Goal: Task Accomplishment & Management: Manage account settings

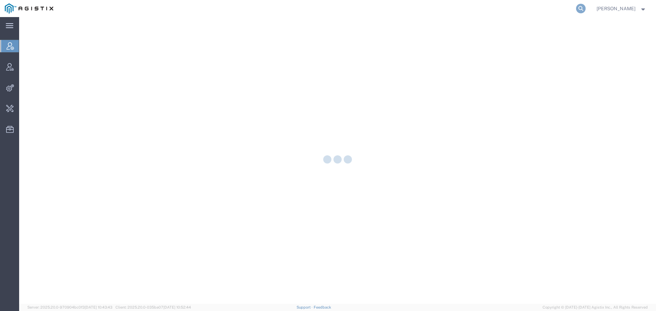
click at [585, 9] on icon at bounding box center [581, 9] width 10 height 10
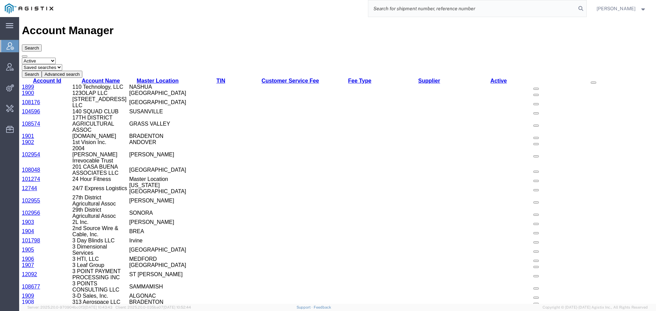
paste input "57023480"
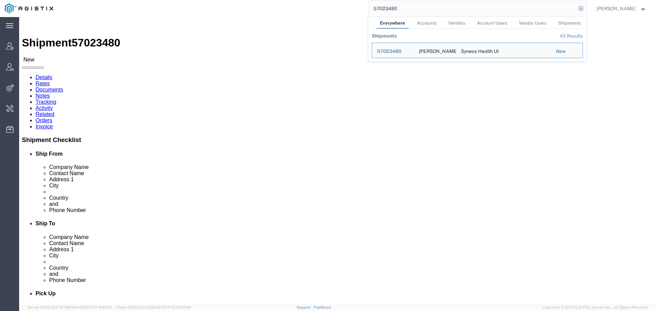
click h2 "Shipment Detail"
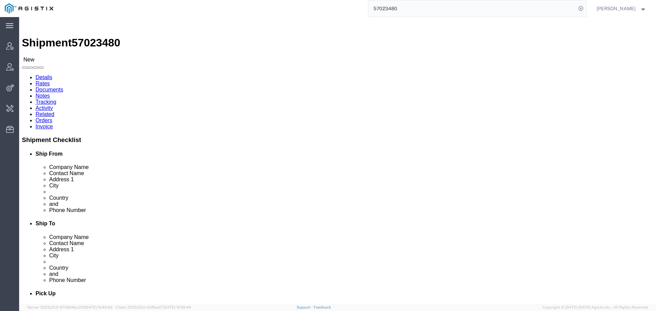
click link "Rates"
click at [56, 99] on link "Tracking" at bounding box center [46, 102] width 21 height 6
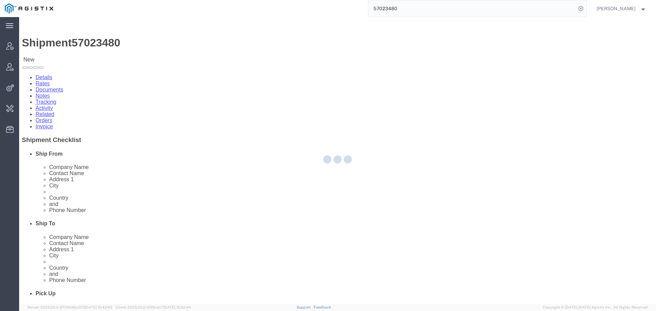
click at [172, 44] on div at bounding box center [337, 160] width 637 height 287
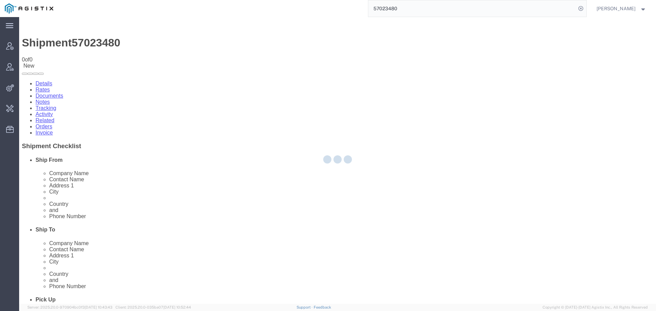
drag, startPoint x: 192, startPoint y: 60, endPoint x: 172, endPoint y: 43, distance: 25.6
click at [53, 111] on link "Activity" at bounding box center [44, 114] width 17 height 6
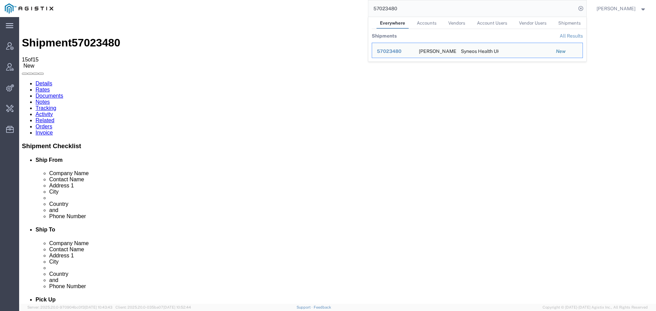
drag, startPoint x: 435, startPoint y: 8, endPoint x: 343, endPoint y: 8, distance: 92.2
click at [343, 8] on div "57023480 Everywhere Accounts Vendors Account Users Vendor Users Shipments Shipm…" at bounding box center [322, 8] width 528 height 17
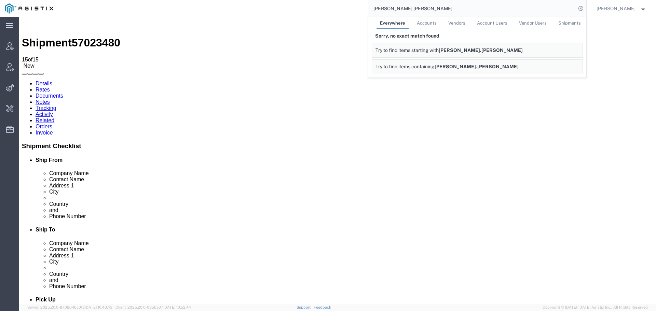
click at [434, 26] on link "Accounts" at bounding box center [426, 23] width 27 height 12
click at [423, 13] on input "gary.cochrane" at bounding box center [472, 8] width 208 height 16
click at [415, 10] on input "garry.co" at bounding box center [472, 8] width 208 height 16
type input "g"
click at [404, 22] on span "Everywhere" at bounding box center [392, 22] width 24 height 5
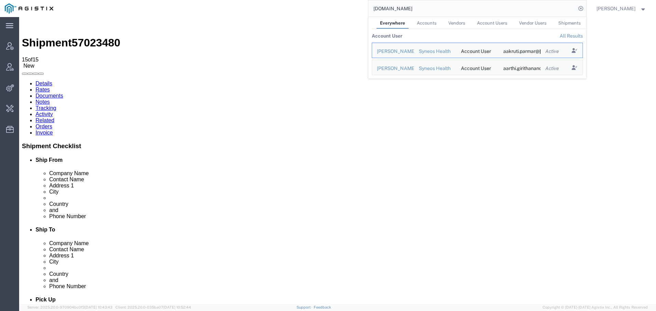
click at [575, 30] on th "All Results" at bounding box center [569, 36] width 28 height 14
click at [575, 34] on link "All Results" at bounding box center [570, 35] width 23 height 5
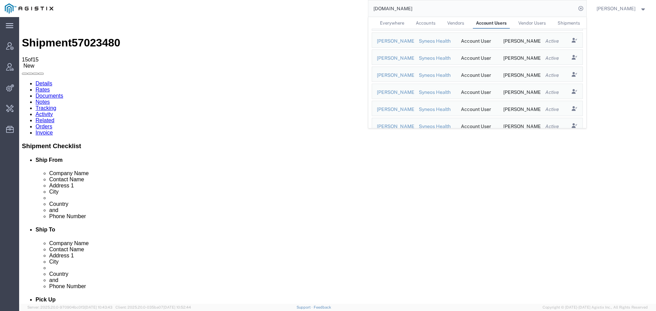
drag, startPoint x: 433, startPoint y: 205, endPoint x: 504, endPoint y: 204, distance: 71.7
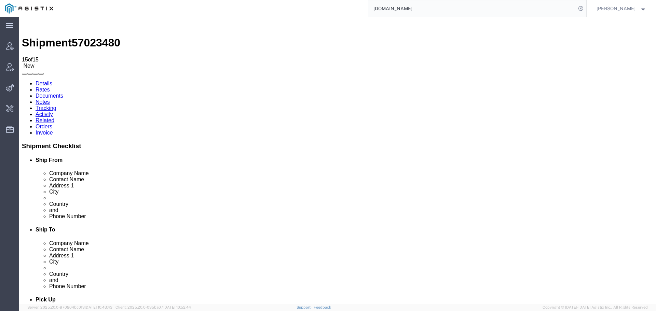
copy td "garry.cochrane@syneoshealth.com"
click at [453, 5] on input "syneoshealth.com" at bounding box center [472, 8] width 208 height 16
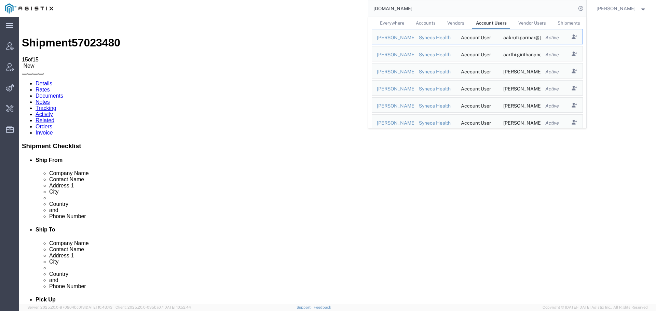
click at [467, 5] on input "syneoshealth.com" at bounding box center [472, 8] width 208 height 16
paste input "garry.cochrane@syneoshealth.com"
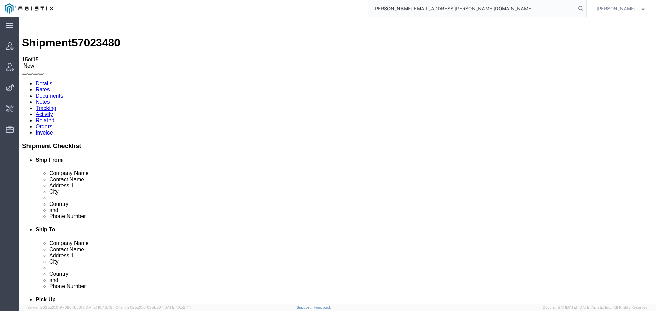
type input "garry.cochrane@syneoshealth.com"
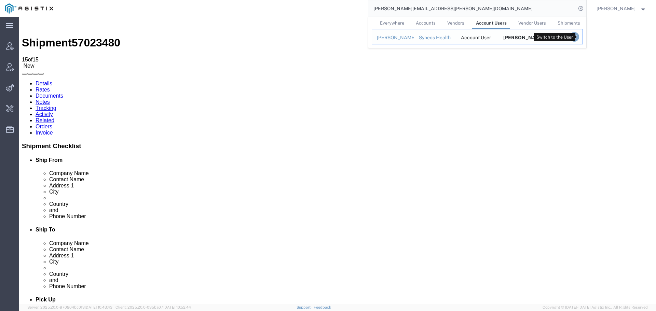
click at [577, 38] on icon "Search Results" at bounding box center [574, 37] width 10 height 10
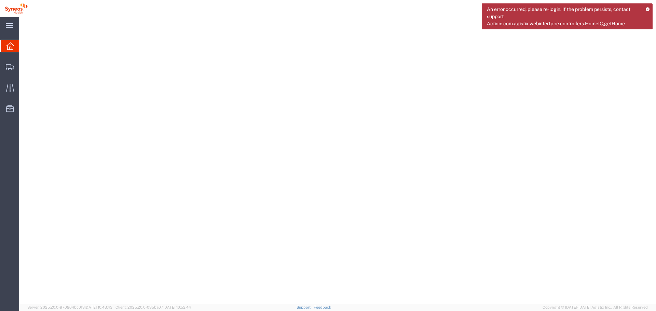
click at [648, 10] on icon at bounding box center [647, 9] width 4 height 4
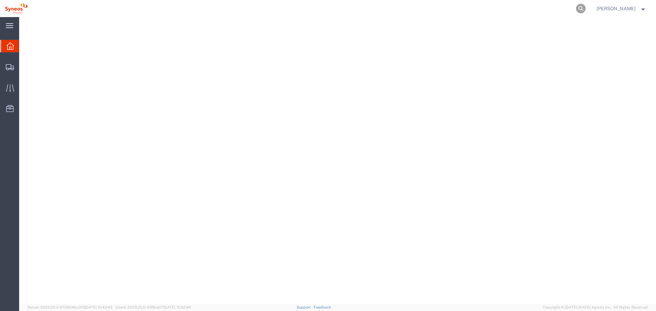
click at [583, 9] on icon at bounding box center [581, 9] width 10 height 10
paste input "57023480"
type input "57023480"
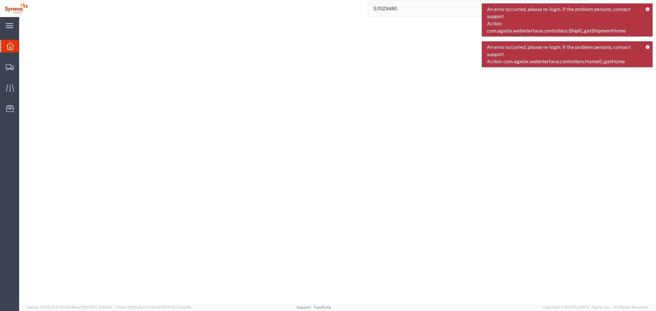
click at [648, 9] on icon at bounding box center [647, 9] width 4 height 4
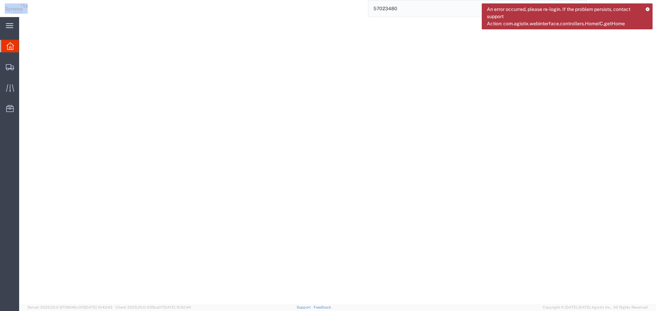
click at [648, 9] on icon at bounding box center [647, 9] width 4 height 4
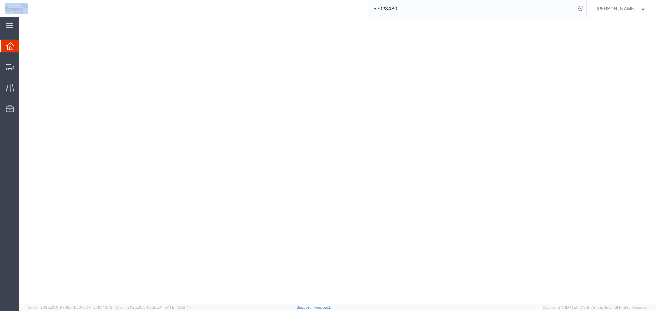
click at [637, 9] on span "Garry Cochrane" at bounding box center [621, 9] width 50 height 8
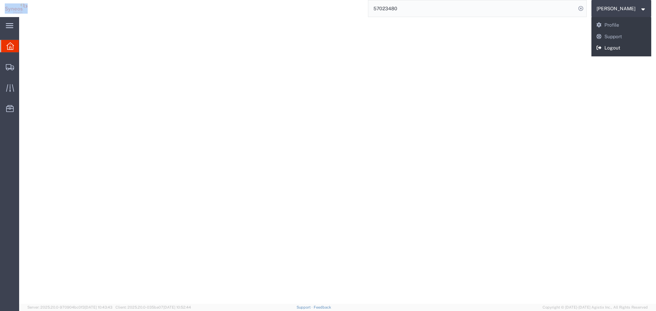
click at [630, 45] on link "Logout" at bounding box center [621, 48] width 60 height 12
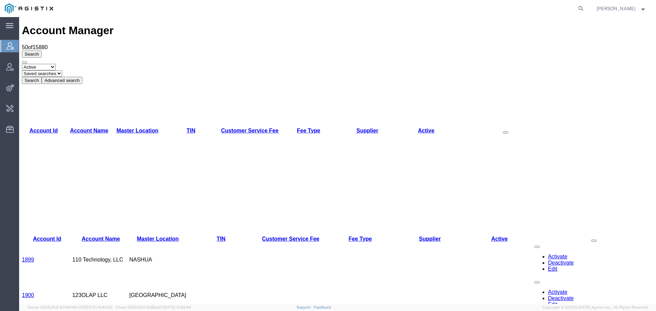
drag, startPoint x: 586, startPoint y: 8, endPoint x: 556, endPoint y: 8, distance: 29.4
click at [585, 8] on icon at bounding box center [581, 9] width 10 height 10
paste input "942608"
drag, startPoint x: 406, startPoint y: 11, endPoint x: 370, endPoint y: 11, distance: 35.9
click at [370, 11] on div "942608" at bounding box center [322, 8] width 528 height 17
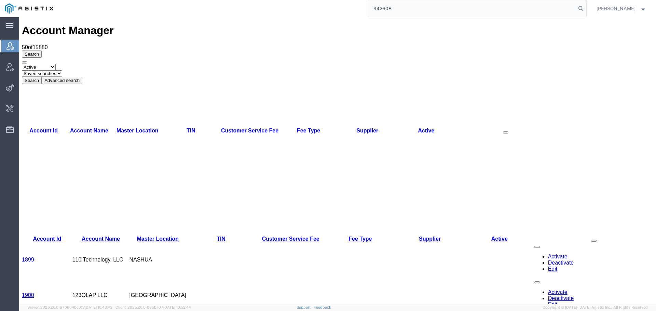
paste input "57023480"
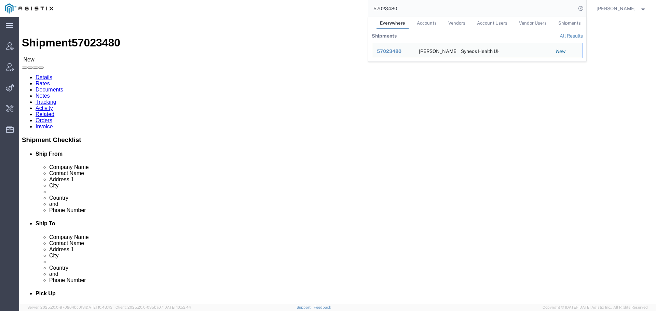
drag, startPoint x: 414, startPoint y: 9, endPoint x: 361, endPoint y: 11, distance: 53.3
click at [361, 11] on div "57023480 Everywhere Accounts Vendors Account Users Vendor Users Shipments Shipm…" at bounding box center [322, 8] width 528 height 17
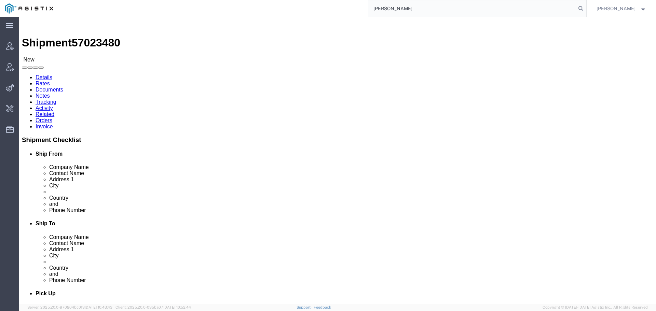
type input "[PERSON_NAME]"
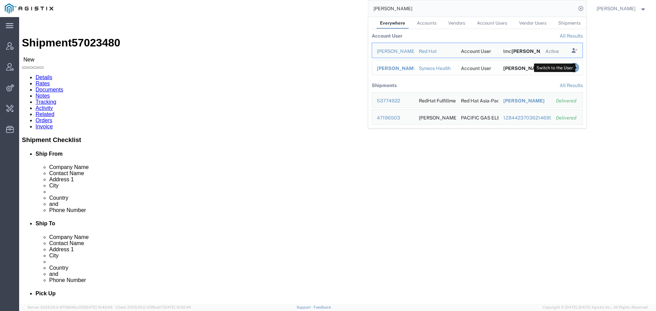
click at [578, 66] on icon "Search Results" at bounding box center [574, 68] width 10 height 10
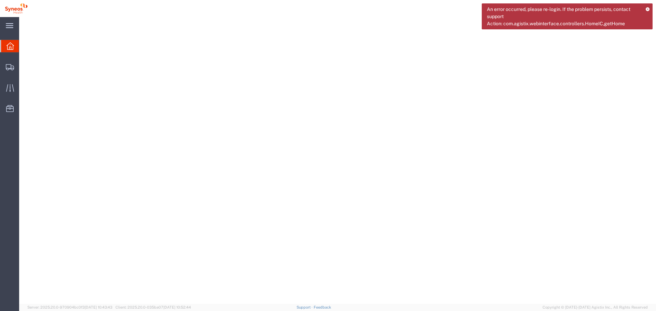
click at [649, 9] on icon at bounding box center [647, 9] width 4 height 4
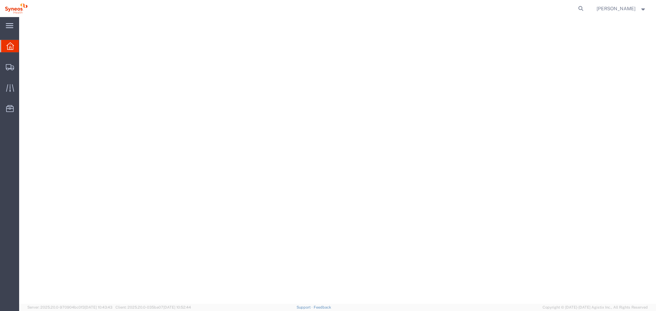
click at [637, 9] on span "[PERSON_NAME]" at bounding box center [621, 9] width 50 height 8
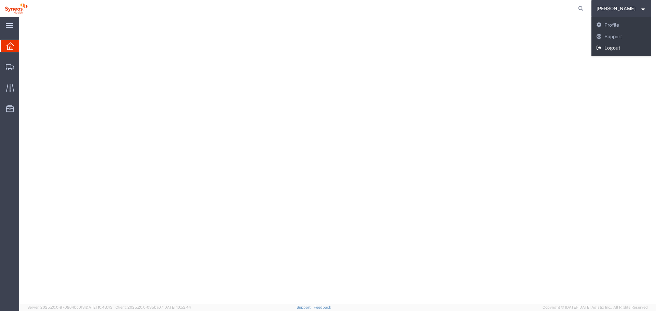
click at [628, 44] on link "Logout" at bounding box center [621, 48] width 60 height 12
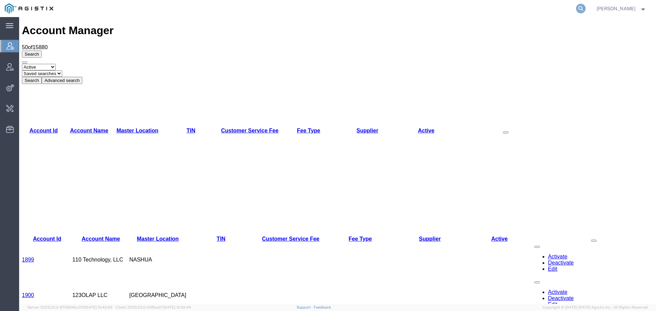
click at [585, 8] on icon at bounding box center [581, 9] width 10 height 10
click at [478, 8] on input "search" at bounding box center [472, 8] width 208 height 16
type input "offline@syneos"
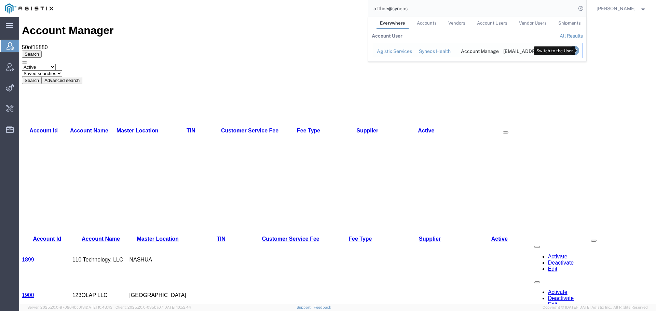
click at [577, 51] on icon "Search Results" at bounding box center [574, 51] width 10 height 10
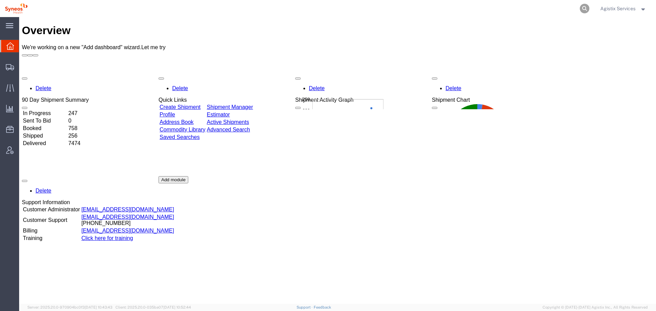
click at [584, 6] on icon at bounding box center [584, 9] width 10 height 10
paste input "936512"
click at [535, 3] on input "936512" at bounding box center [476, 8] width 208 height 16
paste input "57023480"
type input "57023480"
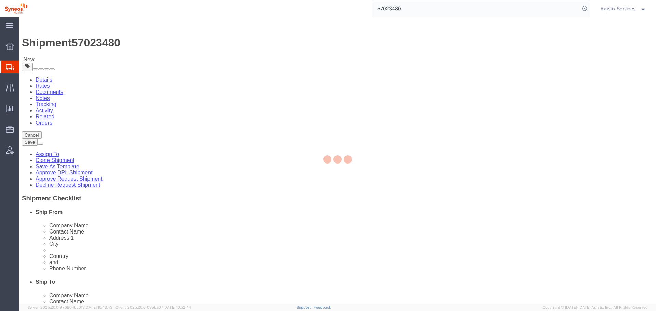
select select
select select "61570"
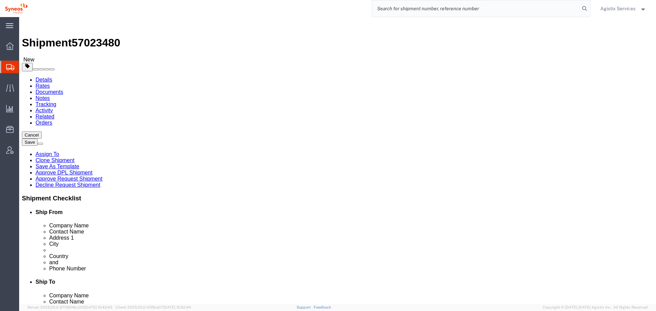
click link "Activity"
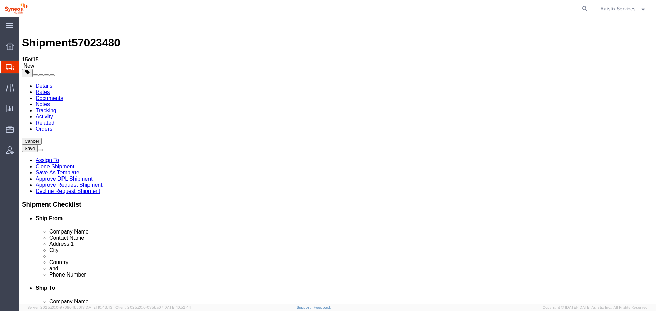
click at [40, 83] on link "Details" at bounding box center [44, 86] width 17 height 6
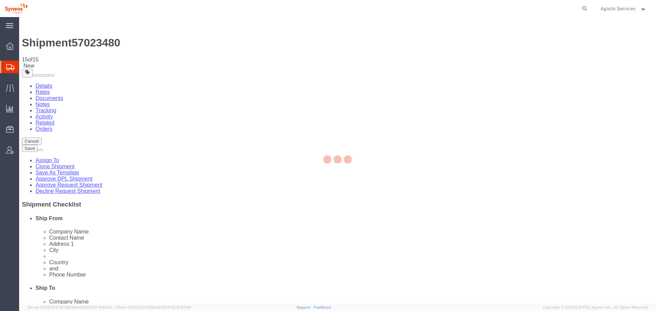
select select "61570"
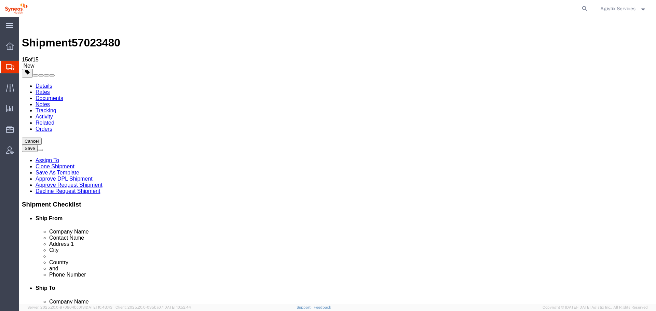
drag, startPoint x: 89, startPoint y: 52, endPoint x: 94, endPoint y: 52, distance: 5.1
click link "Package Information"
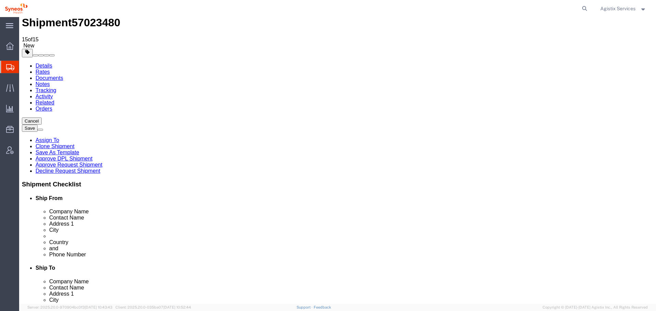
scroll to position [20, 0]
click select "Select cm ft in"
select select "CM"
click select "Select cm ft in"
type input "33.02"
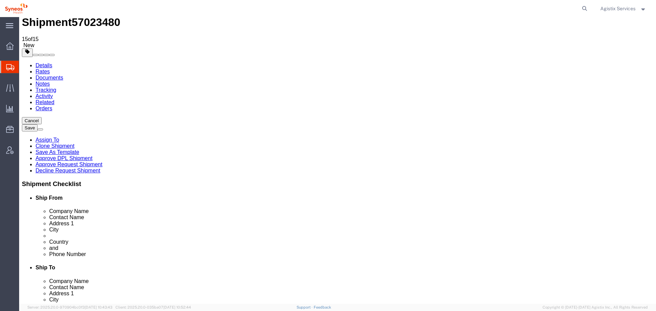
type input "29.21"
type input "6.35"
drag, startPoint x: 206, startPoint y: 123, endPoint x: 208, endPoint y: 129, distance: 6.4
click select "Select cm ft in"
select select "IN"
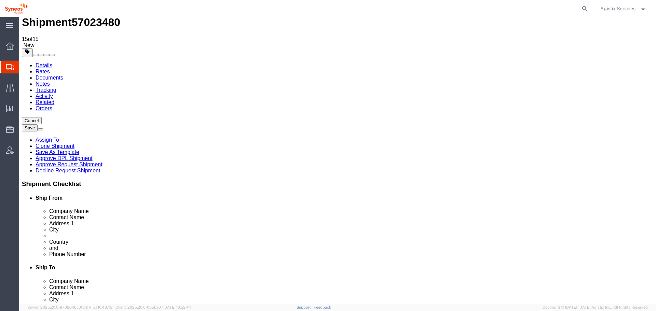
click select "Select cm ft in"
type input "13.00"
type input "11.50"
type input "2.50"
click span "57023480"
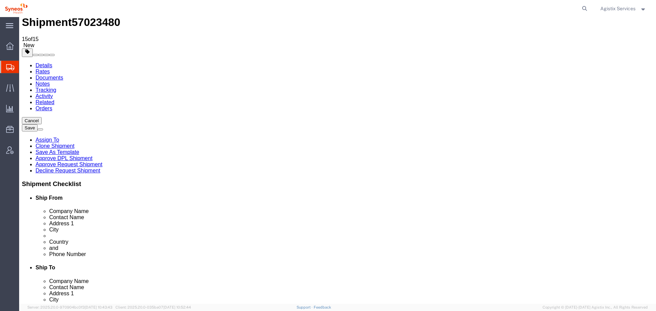
click span "57023480"
copy span "57023480"
click at [606, 6] on span "Agistix Services" at bounding box center [617, 9] width 35 height 8
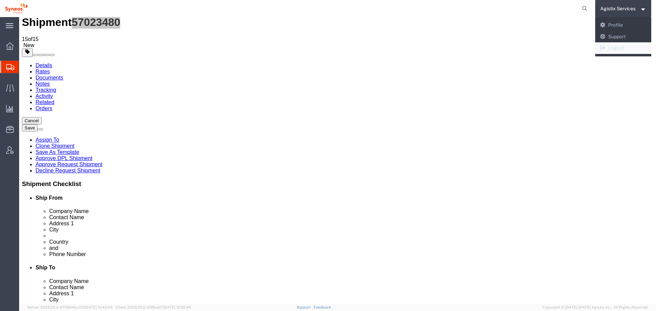
drag, startPoint x: 617, startPoint y: 50, endPoint x: 564, endPoint y: 1, distance: 71.8
click at [617, 50] on link "Logout" at bounding box center [623, 48] width 56 height 12
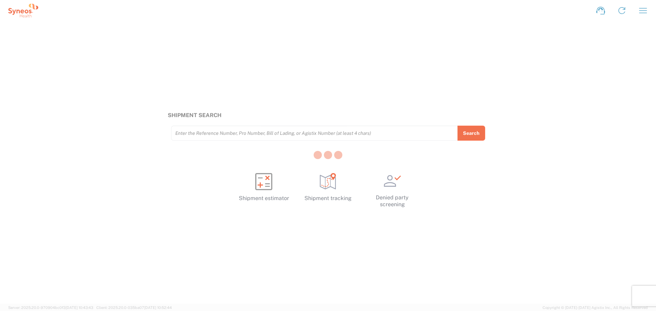
click at [646, 15] on div at bounding box center [328, 155] width 656 height 311
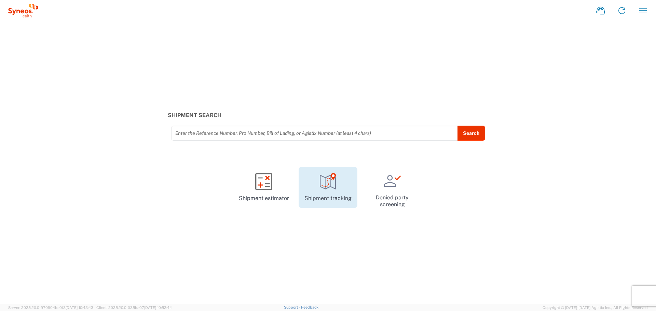
click at [329, 184] on icon at bounding box center [327, 181] width 17 height 17
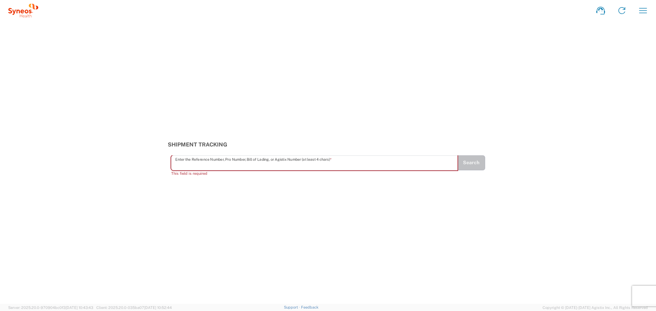
paste input "57023480"
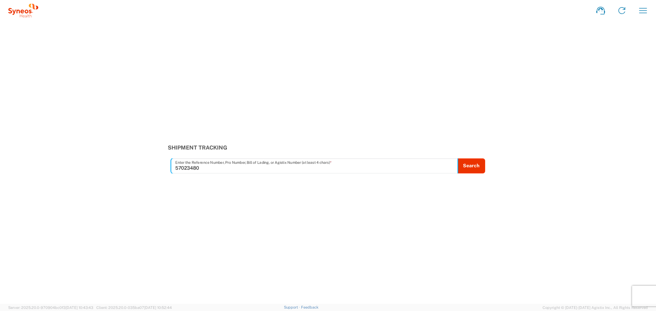
type input "57023480"
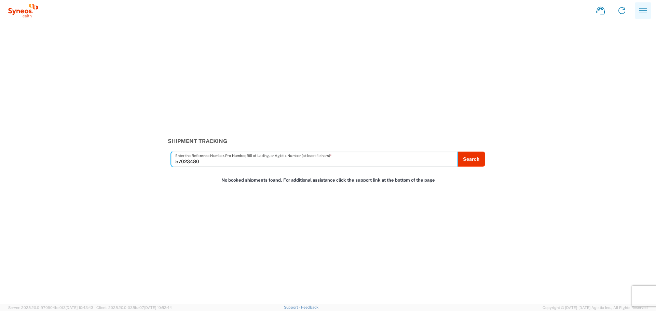
click at [649, 9] on button "button" at bounding box center [642, 10] width 16 height 16
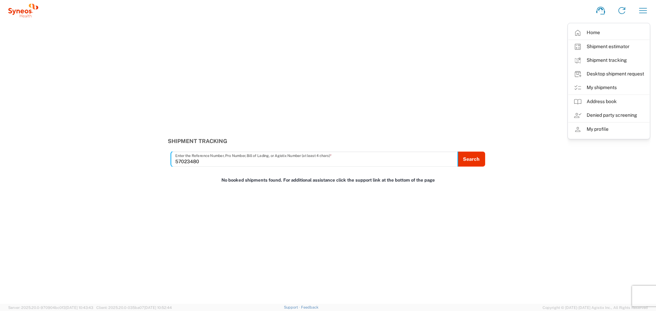
drag, startPoint x: 202, startPoint y: 163, endPoint x: 154, endPoint y: 163, distance: 48.8
click at [154, 163] on div "Shipment Tracking 57023480 Enter the Reference Number, Pro Number, Bill of Ladi…" at bounding box center [328, 152] width 656 height 29
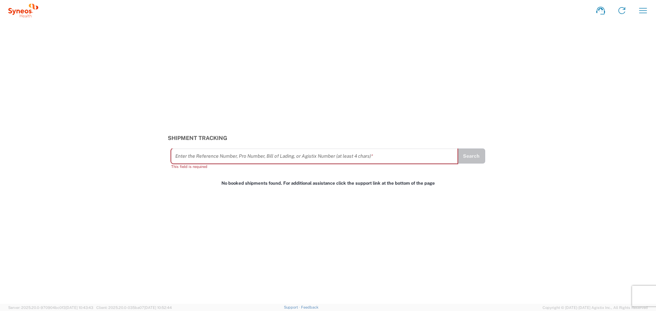
click at [634, 11] on div "Home Shipment estimator Shipment tracking Desktop shipment request My shipments…" at bounding box center [345, 10] width 615 height 16
click at [644, 11] on icon "button" at bounding box center [643, 10] width 8 height 5
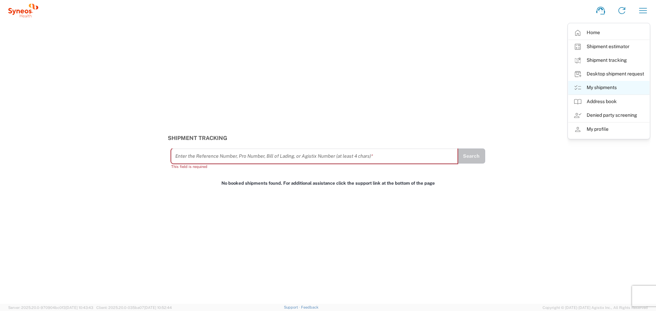
click at [611, 88] on link "My shipments" at bounding box center [608, 88] width 81 height 14
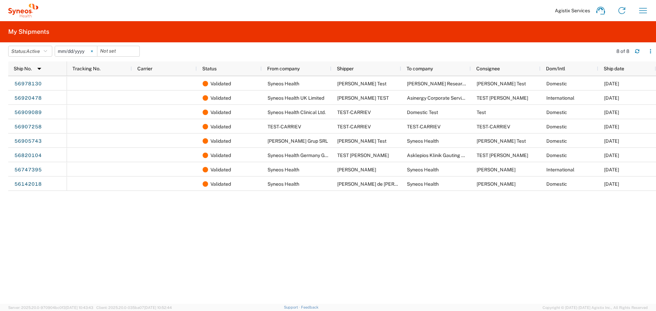
click at [97, 51] on svg-icon at bounding box center [92, 51] width 10 height 10
click at [642, 10] on icon "button" at bounding box center [642, 10] width 11 height 11
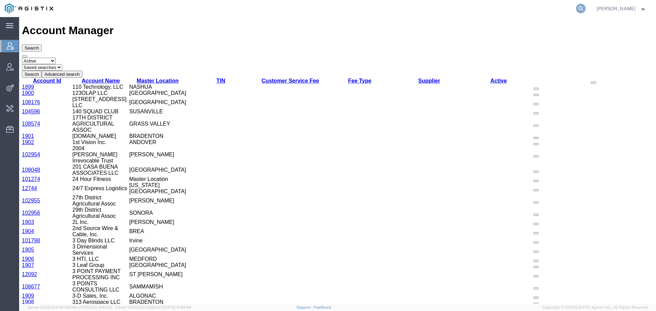
click at [585, 7] on icon at bounding box center [581, 9] width 10 height 10
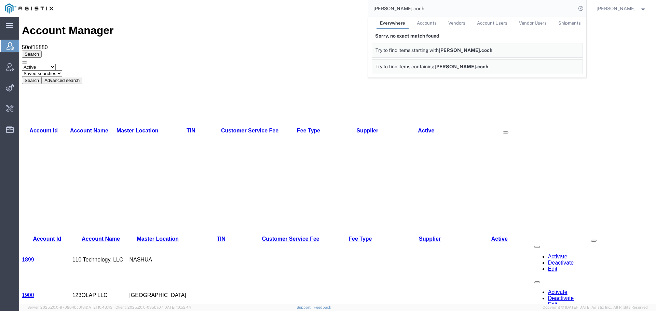
click at [389, 11] on input "[PERSON_NAME].coch" at bounding box center [472, 8] width 208 height 16
type input "[PERSON_NAME].coch"
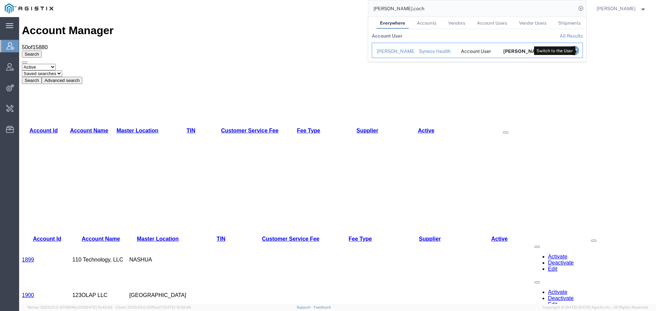
click at [577, 50] on icon "Search Results" at bounding box center [574, 51] width 10 height 10
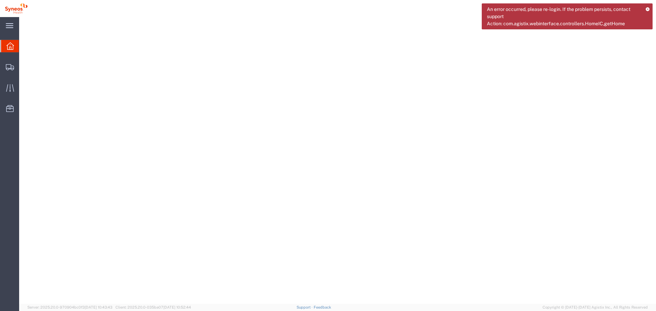
click at [645, 10] on icon at bounding box center [647, 9] width 4 height 4
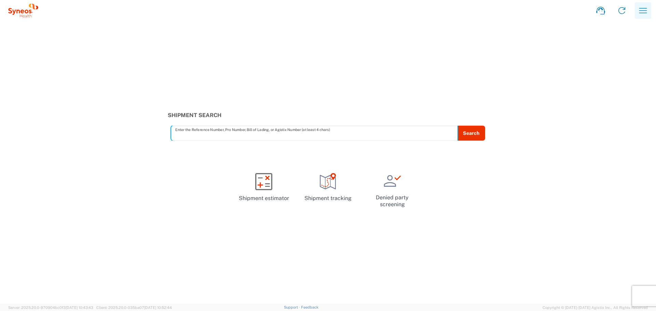
click at [645, 11] on icon "button" at bounding box center [643, 10] width 8 height 5
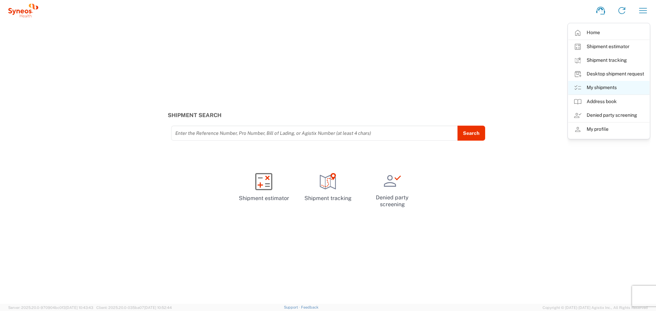
click at [611, 84] on link "My shipments" at bounding box center [608, 88] width 81 height 14
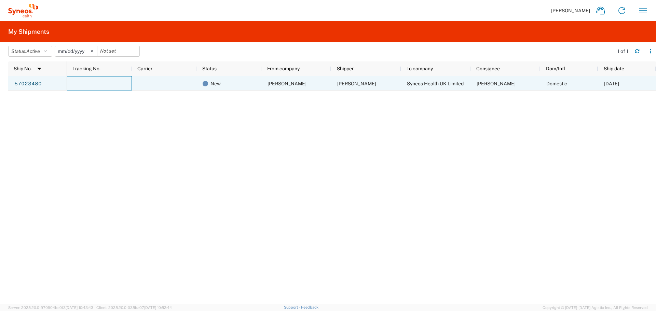
click at [93, 84] on div at bounding box center [99, 83] width 65 height 14
click at [252, 80] on div "New" at bounding box center [230, 83] width 56 height 14
click at [35, 82] on link "57023480" at bounding box center [28, 84] width 28 height 11
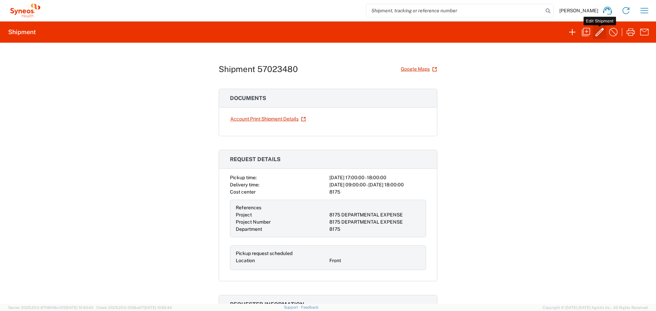
click at [596, 32] on icon "button" at bounding box center [599, 32] width 11 height 11
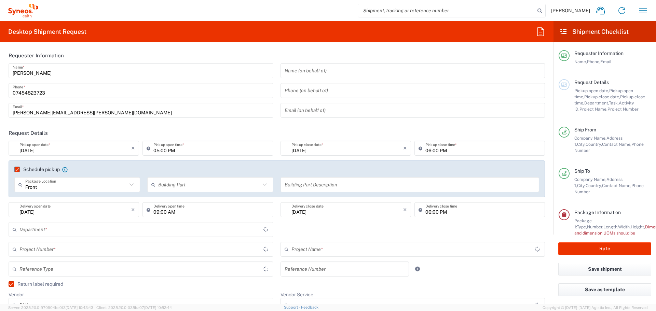
type input "England"
type input "8175 DEPARTMENTAL EXPENSE"
type input "Domestic Express"
type input "Scotland"
type input "[GEOGRAPHIC_DATA]"
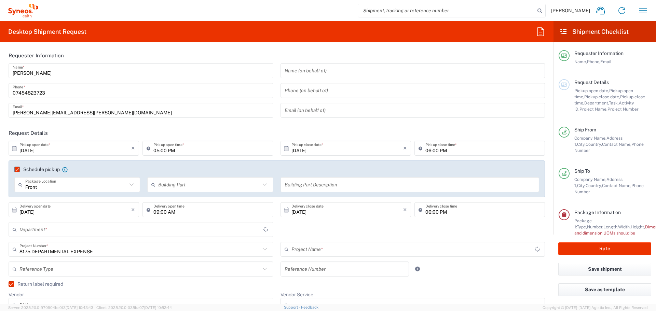
type input "Medium Box"
type input "8175"
type input "8175 DEPARTMENTAL EXPENSE"
type input "[GEOGRAPHIC_DATA]"
type input "Syneos Health UK Limited"
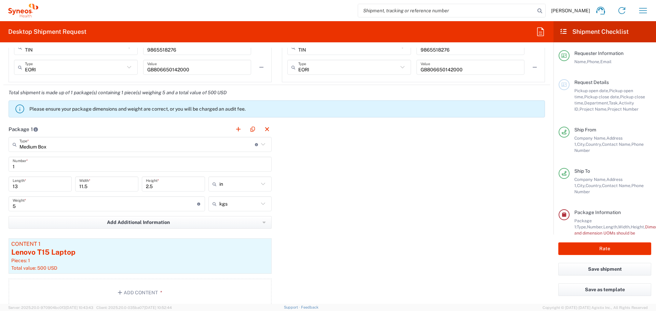
scroll to position [637, 0]
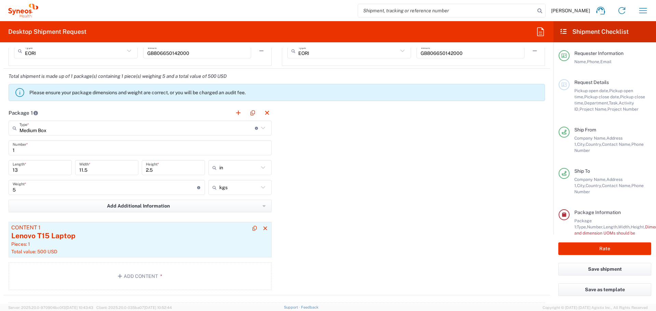
click at [95, 244] on div "Pieces: 1" at bounding box center [139, 244] width 257 height 6
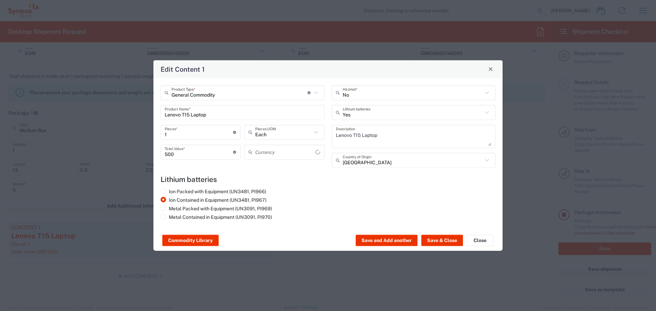
type input "US Dollar"
click at [473, 241] on button "Close" at bounding box center [479, 240] width 27 height 11
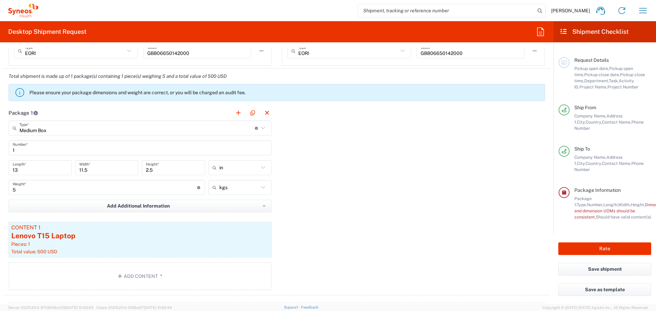
scroll to position [28, 0]
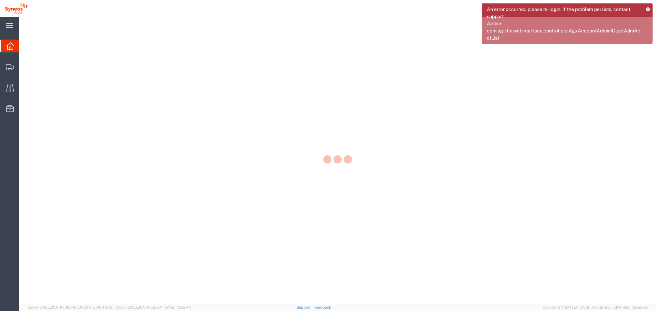
click at [637, 6] on span "An error occurred, please re-login. If the problem persists, contact support Ac…" at bounding box center [564, 24] width 154 height 36
click at [650, 9] on div "An error occurred, please re-login. If the problem persists, contact support Ac…" at bounding box center [566, 23] width 171 height 40
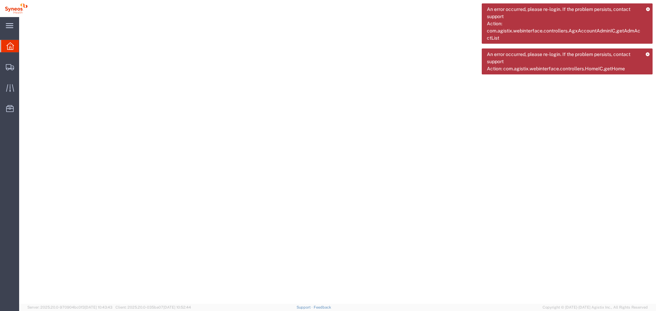
click at [649, 9] on icon at bounding box center [647, 9] width 4 height 4
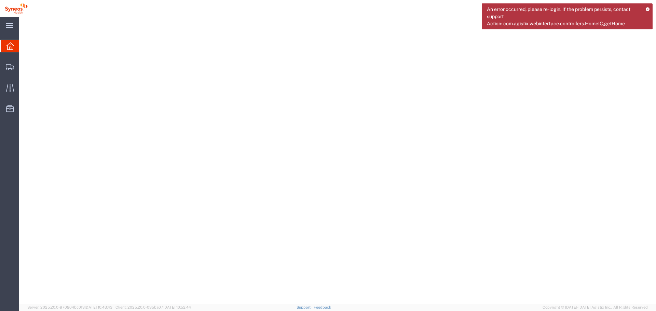
click at [647, 10] on icon at bounding box center [647, 9] width 4 height 4
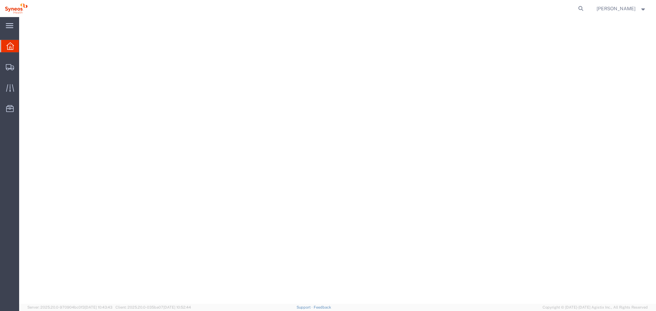
click at [647, 10] on div "[PERSON_NAME]" at bounding box center [621, 8] width 60 height 17
click at [641, 10] on strong "button" at bounding box center [643, 8] width 6 height 2
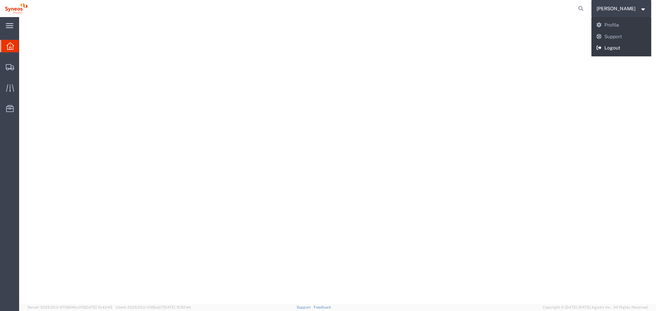
click at [625, 44] on link "Logout" at bounding box center [621, 48] width 60 height 12
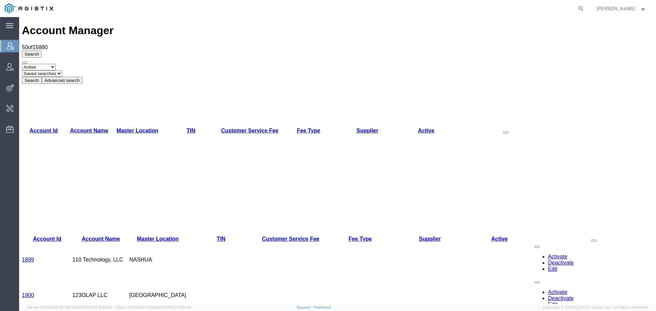
click at [579, 7] on agx-global-search at bounding box center [477, 8] width 219 height 17
click at [581, 9] on icon at bounding box center [581, 9] width 10 height 10
paste input "3501422073"
type input "3501422073"
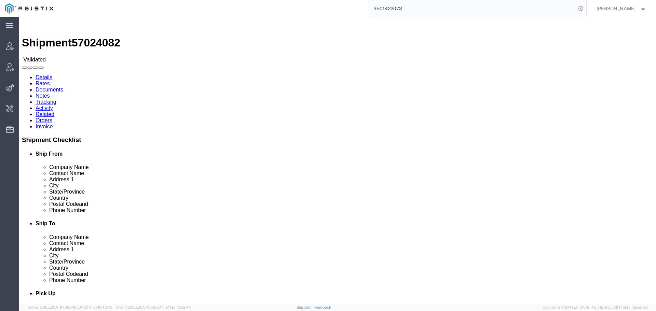
click at [433, 6] on input "3501422073" at bounding box center [472, 8] width 208 height 16
drag, startPoint x: 432, startPoint y: 7, endPoint x: 359, endPoint y: 6, distance: 72.7
click at [359, 6] on div "3501422073" at bounding box center [322, 8] width 528 height 17
drag, startPoint x: 583, startPoint y: 8, endPoint x: 573, endPoint y: 9, distance: 9.9
click at [583, 8] on icon at bounding box center [581, 9] width 10 height 10
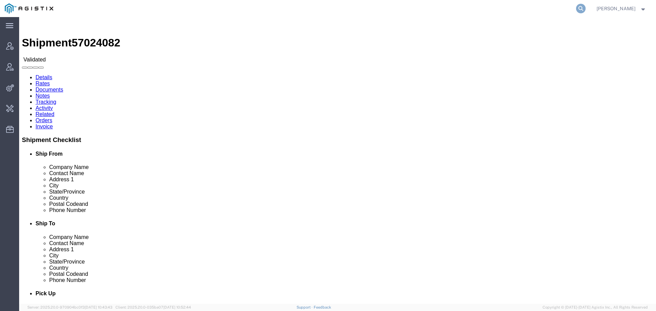
click at [585, 5] on icon at bounding box center [581, 9] width 10 height 10
type input "farwest corrosion"
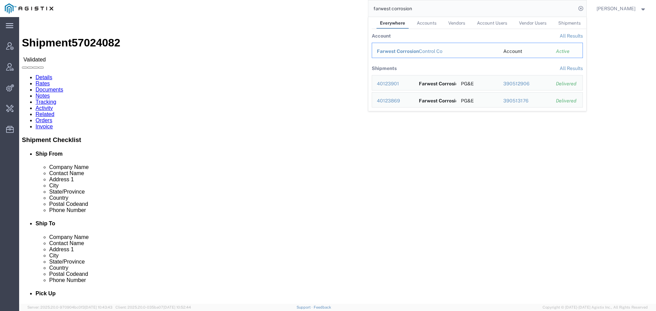
click at [433, 48] on div "Farwest Corrosion Control Co" at bounding box center [435, 51] width 117 height 7
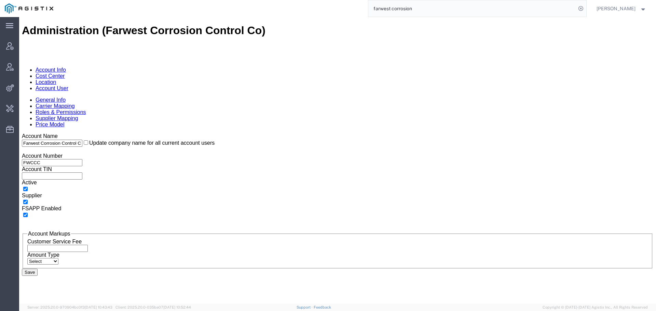
click at [68, 85] on link "Account User" at bounding box center [52, 88] width 33 height 6
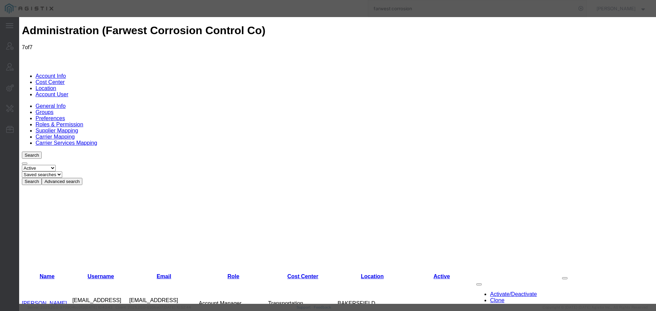
select select "COSTCENTER"
select select "11237"
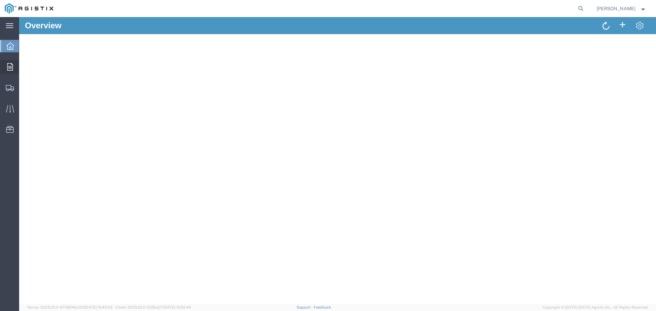
click at [16, 67] on div at bounding box center [9, 67] width 19 height 14
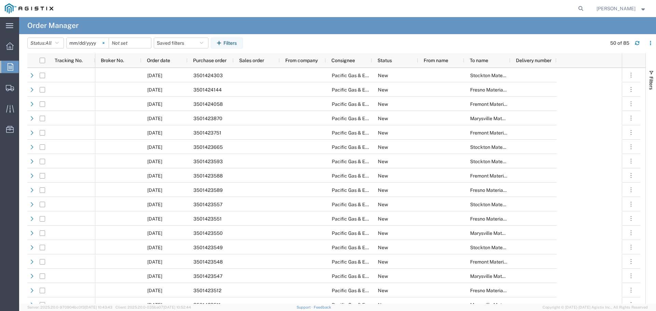
click at [107, 42] on svg-icon at bounding box center [103, 43] width 10 height 10
click at [228, 38] on button "Filters" at bounding box center [227, 43] width 32 height 11
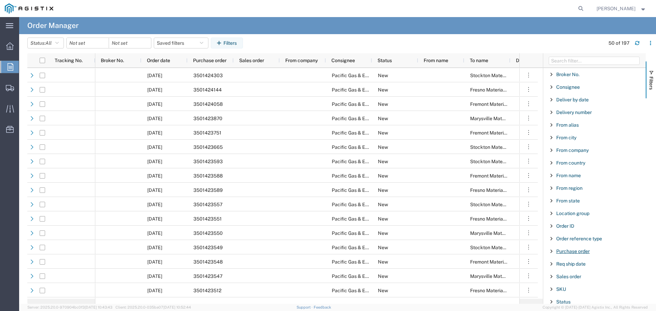
click at [577, 250] on span "Purchase order" at bounding box center [572, 251] width 33 height 5
click at [579, 282] on input "Filter Value" at bounding box center [596, 280] width 89 height 8
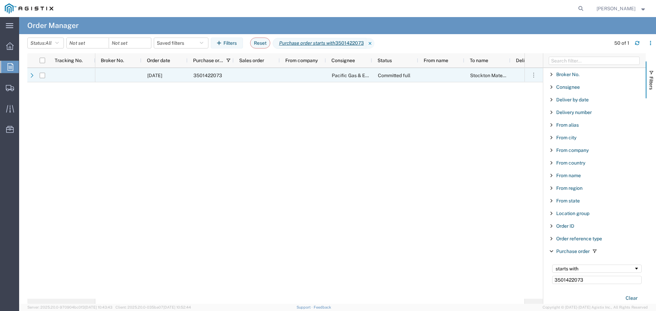
type input "3501422073"
click at [123, 79] on div at bounding box center [118, 75] width 46 height 14
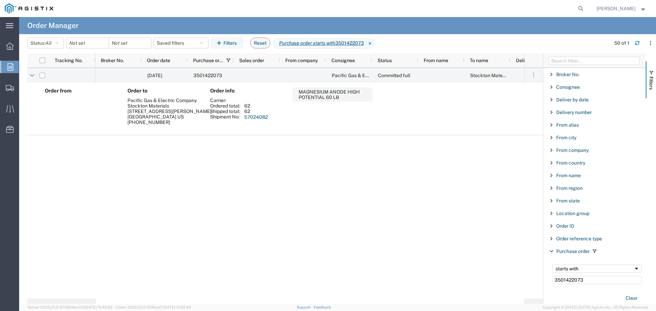
click at [262, 115] on link "57024082" at bounding box center [256, 116] width 24 height 5
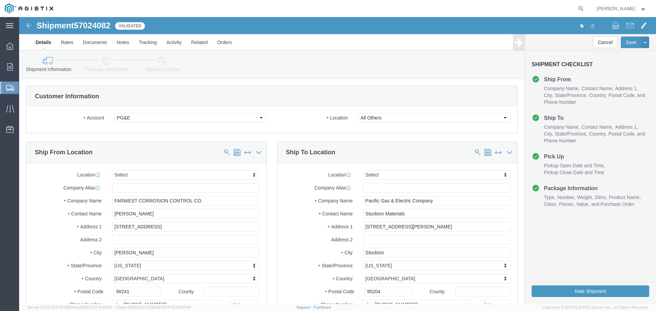
select select
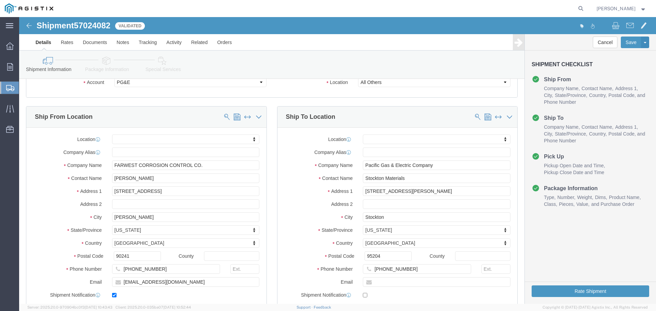
scroll to position [38, 0]
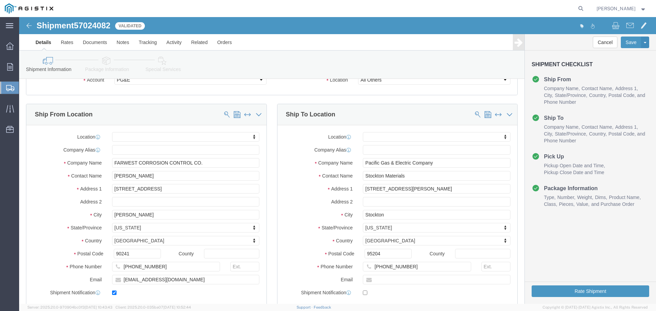
click icon
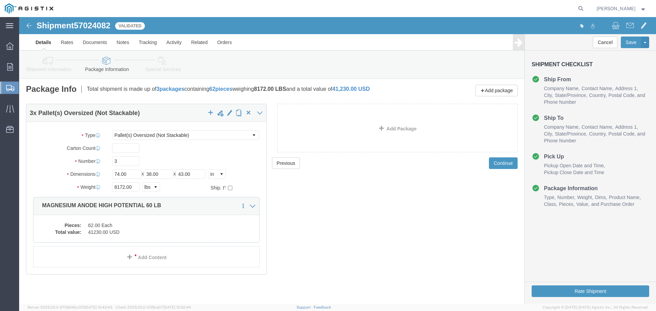
scroll to position [1, 0]
click link "Shipment Information"
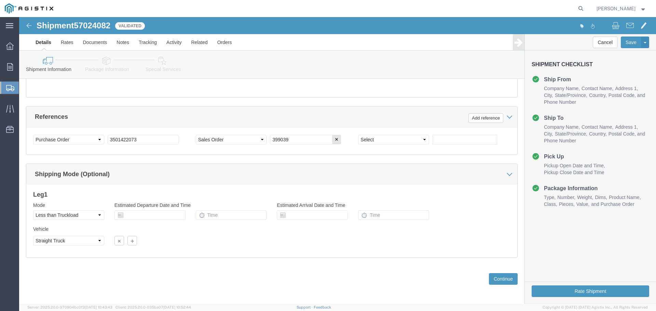
scroll to position [355, 0]
click link "Package Information"
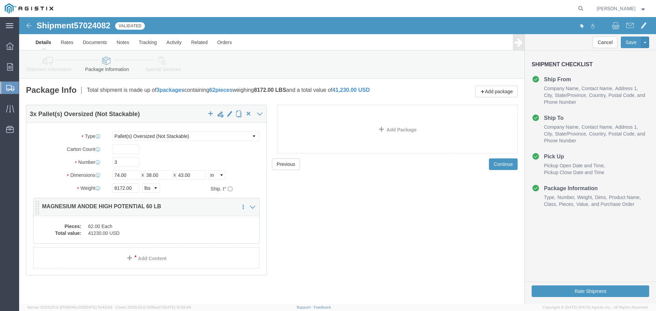
click dd "41230.00 USD"
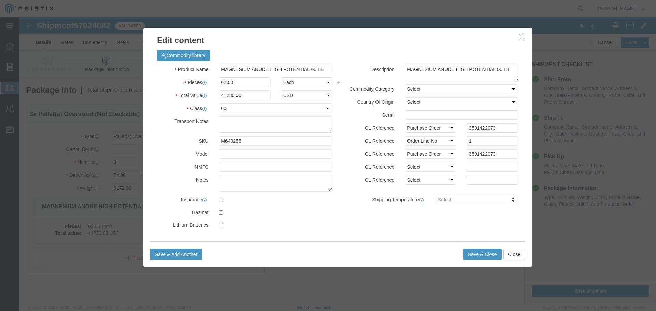
click div
click icon "button"
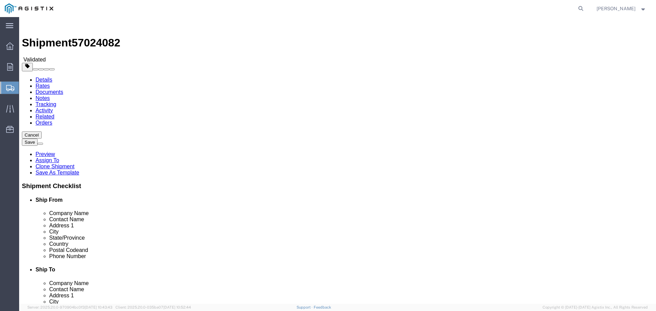
select select
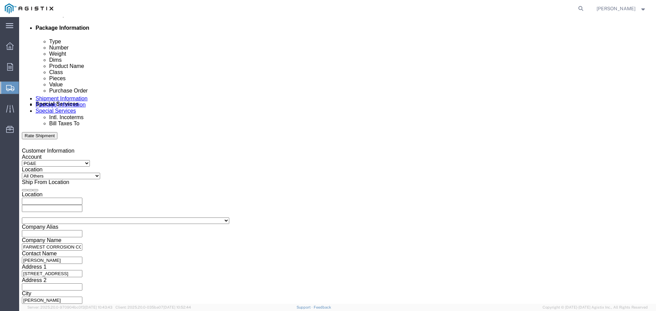
scroll to position [355, 0]
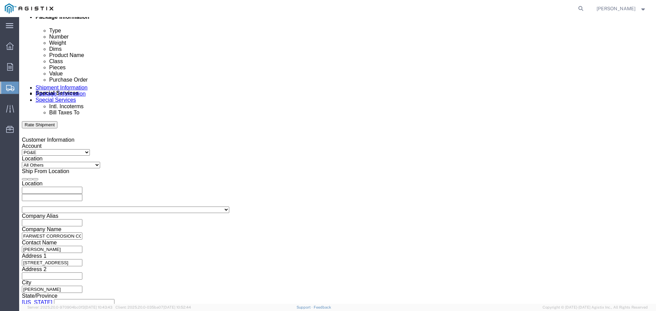
click button "Rate Shipment"
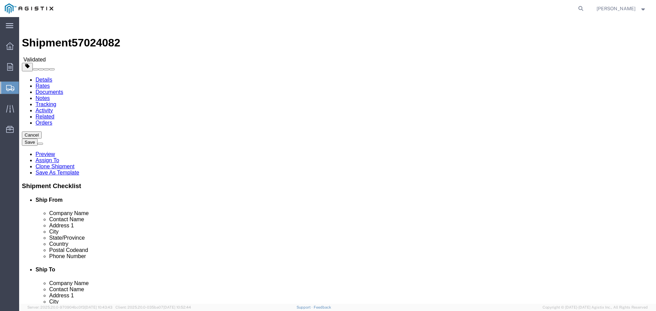
click at [46, 77] on link "Details" at bounding box center [44, 80] width 17 height 6
click select "Select Farwest Corrosion Control Co PG&E"
drag, startPoint x: 222, startPoint y: 102, endPoint x: 227, endPoint y: 102, distance: 5.5
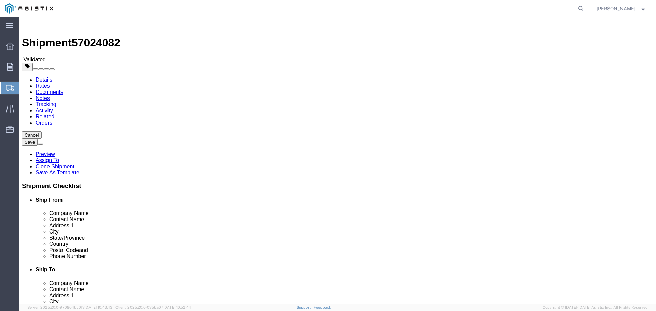
click select "Select Farwest Corrosion Control Co PG&E"
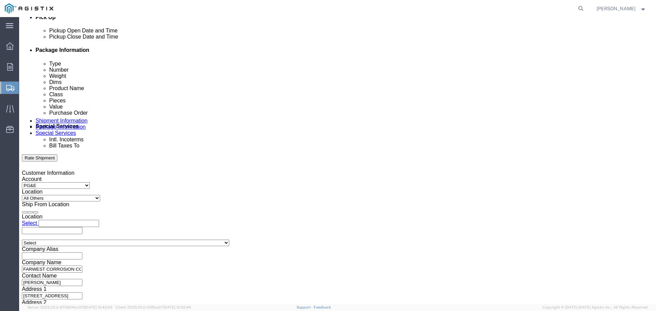
scroll to position [355, 0]
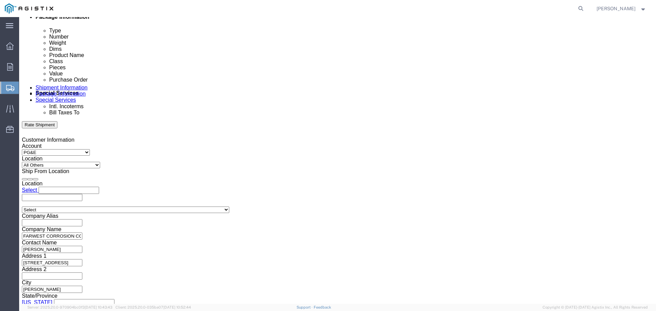
click button "Continue"
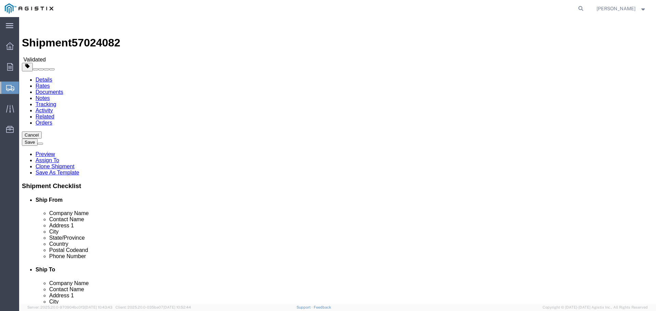
click icon
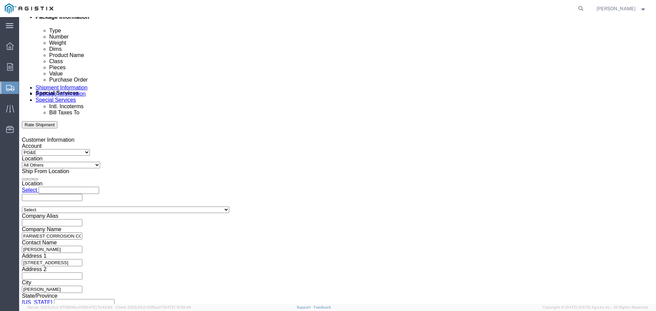
click select "Select Air Less than Truckload Multi-Leg Ocean Freight Rail Small Parcel Truckl…"
click div "Mode Select Air Less than Truckload Multi-Leg Ocean Freight Rail Small Parcel T…"
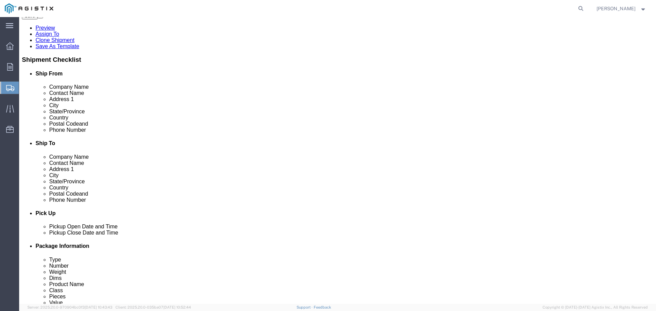
scroll to position [144, 0]
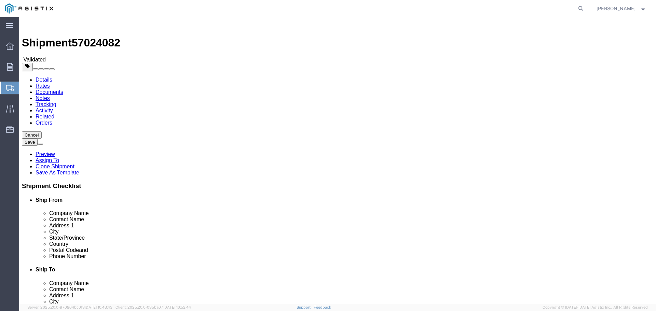
select select
click select "Select All Others [GEOGRAPHIC_DATA] [GEOGRAPHIC_DATA] [GEOGRAPHIC_DATA] [GEOGRA…"
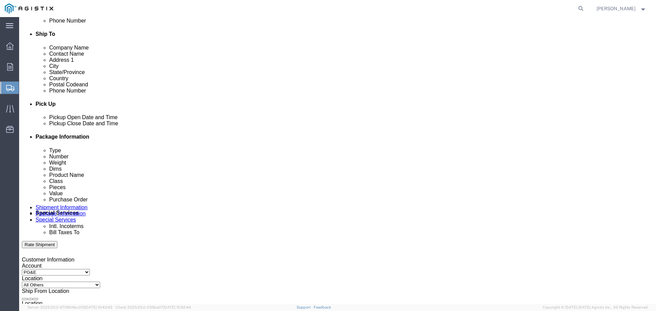
scroll to position [235, 0]
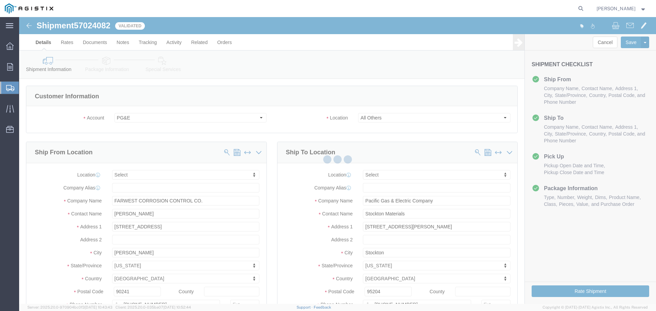
select select
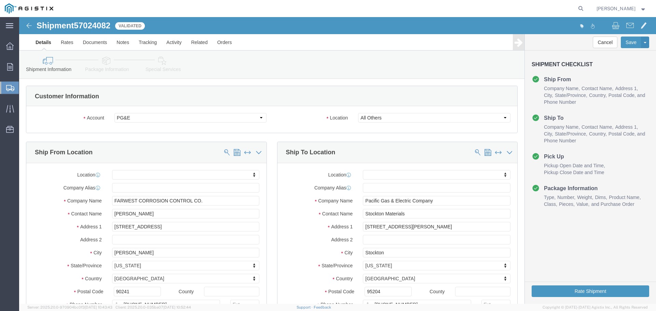
scroll to position [190, 0]
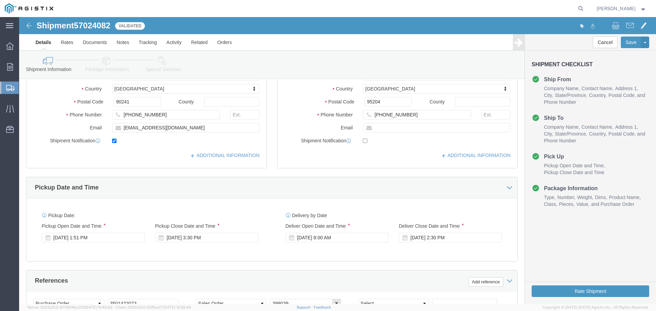
click div "Pickup Start Date Pickup Start Time Pickup Open Date and Time [DATE] 1:51 PM Pi…"
click div "[DATE] 3:30 PM"
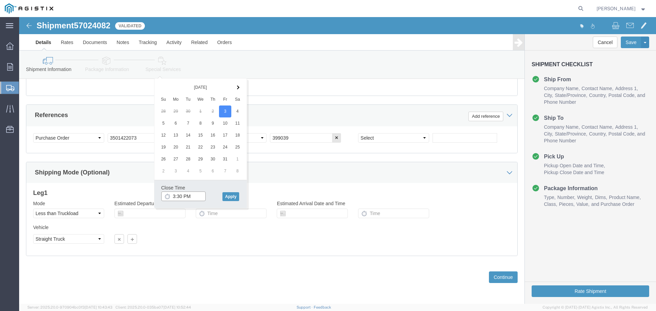
drag, startPoint x: 160, startPoint y: 182, endPoint x: 167, endPoint y: 181, distance: 7.2
click input "3:30 PM"
type input "4:00 PM"
click button "Apply"
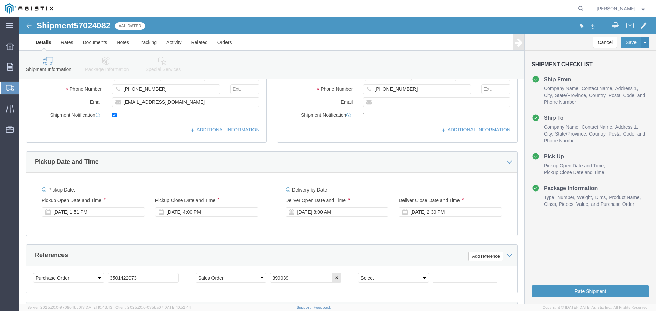
scroll to position [219, 0]
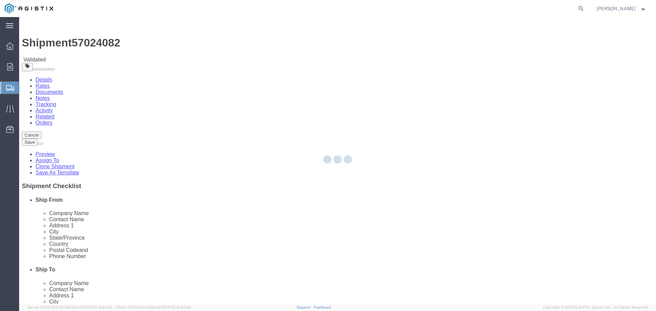
select select
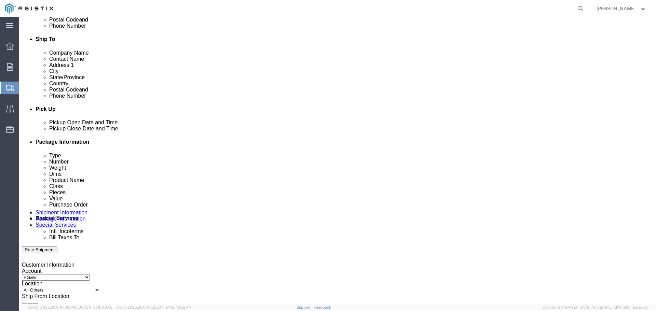
scroll to position [253, 0]
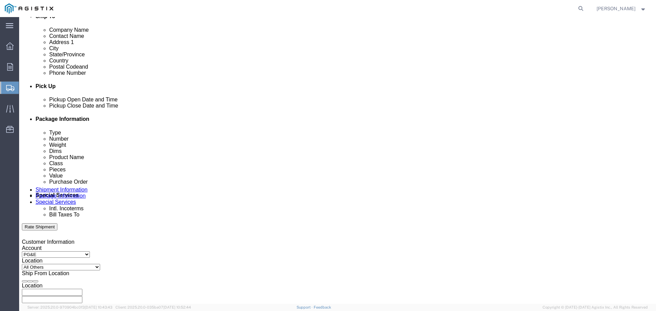
click button "Rate Shipment"
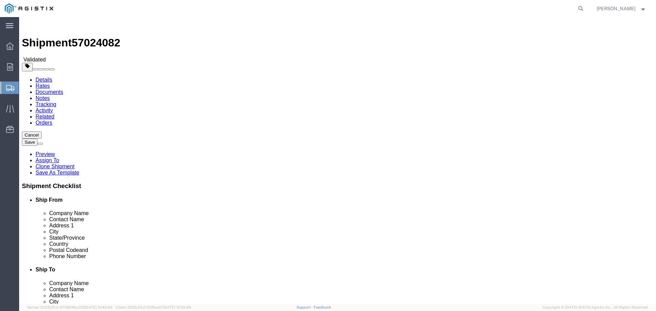
click at [45, 77] on link "Details" at bounding box center [44, 80] width 17 height 6
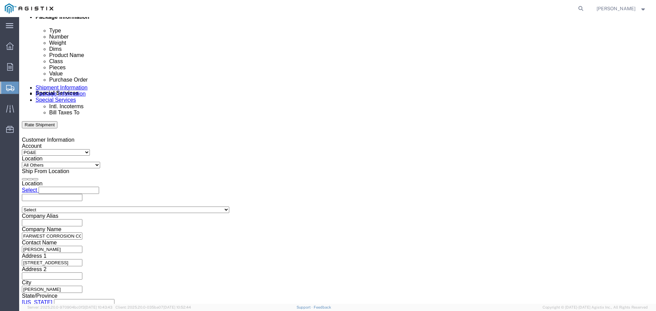
scroll to position [263, 0]
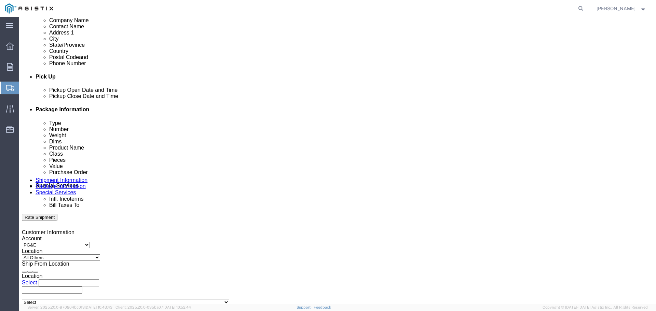
click link "Preview"
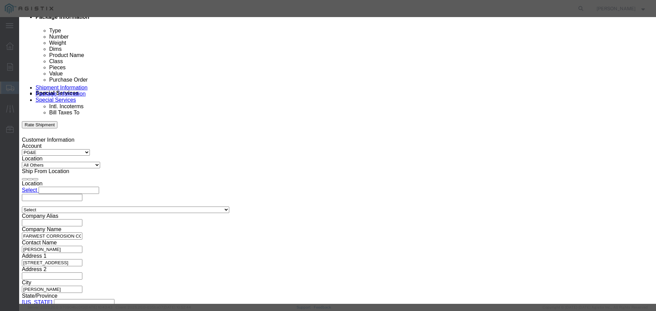
scroll to position [463, 0]
click button "Close"
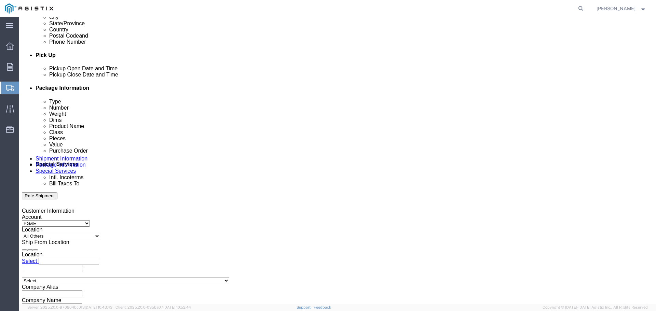
scroll to position [262, 0]
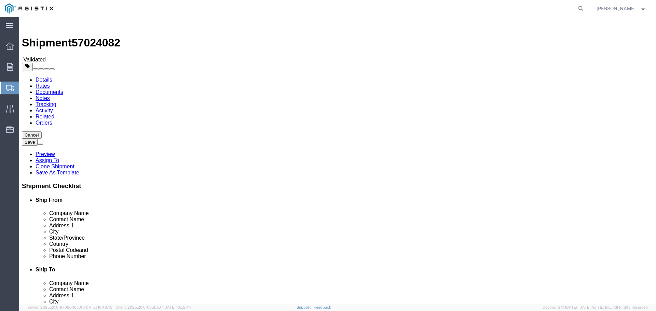
select select
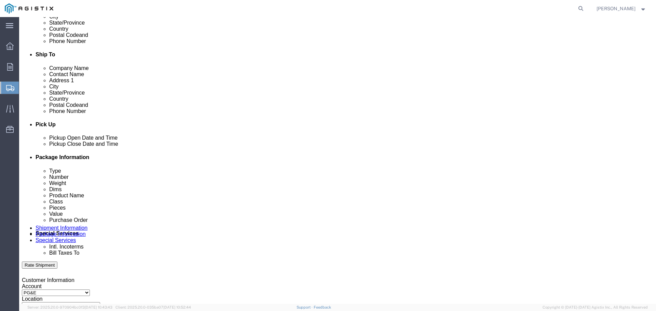
scroll to position [239, 0]
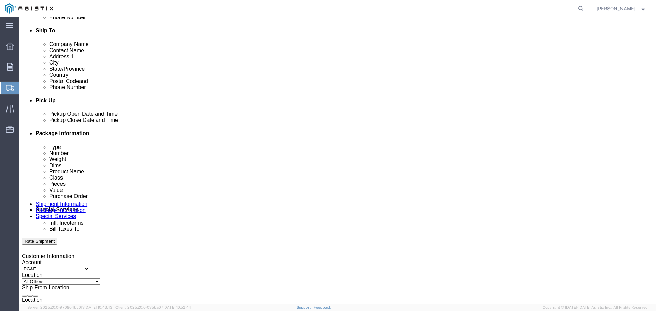
click div "Oct 03 2025 1:52 PM"
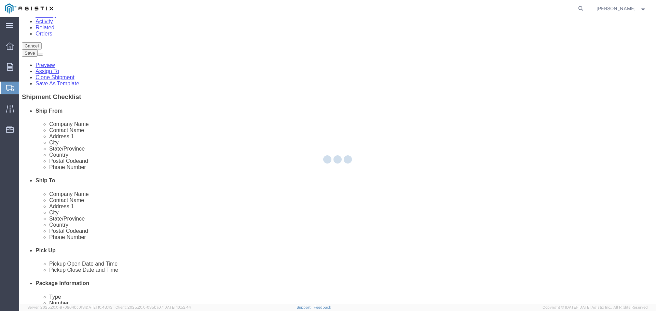
scroll to position [355, 0]
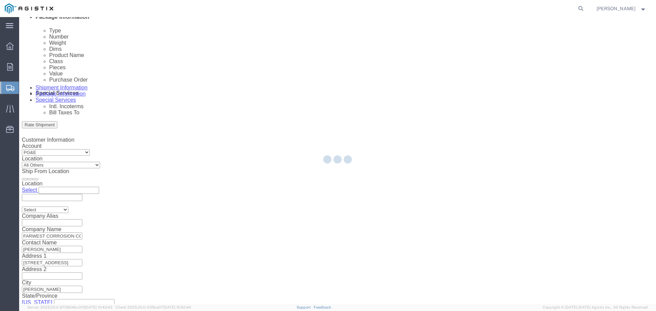
select select
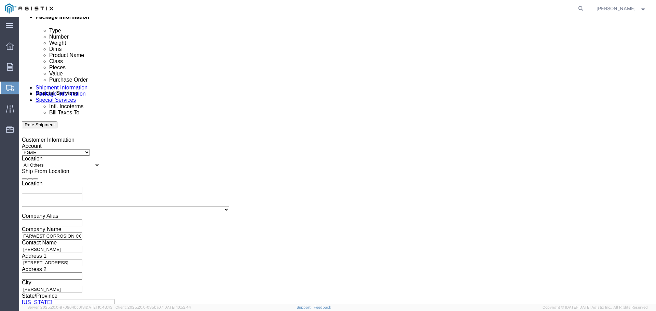
click select "Select Air Less than Truckload Multi-Leg Ocean Freight Rail Small Parcel Truckl…"
click div "Leg 1 Mode Select Air Less than Truckload Multi-Leg Ocean Freight Rail Small Pa…"
click select "Select Air Less than Truckload Multi-Leg Ocean Freight Rail Small Parcel Truckl…"
select select
click select "Select Air Less than Truckload Multi-Leg Ocean Freight Rail Small Parcel Truckl…"
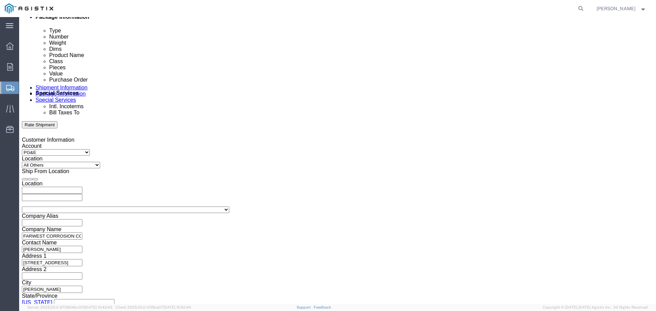
click button "Rate Shipment"
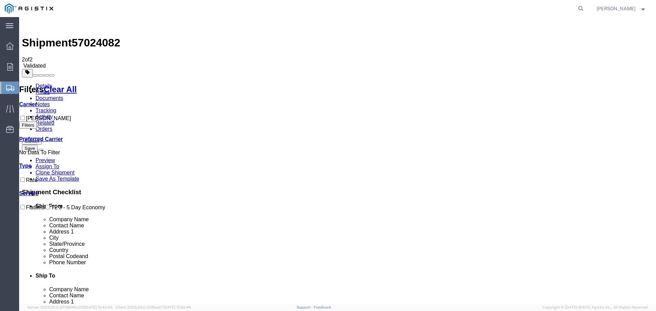
click at [47, 83] on link "Details" at bounding box center [44, 86] width 17 height 6
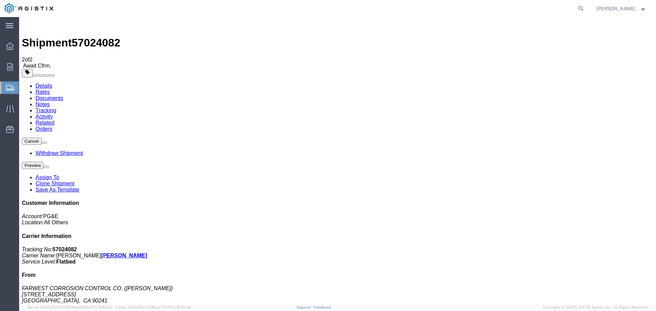
click at [8, 88] on icon at bounding box center [10, 88] width 8 height 6
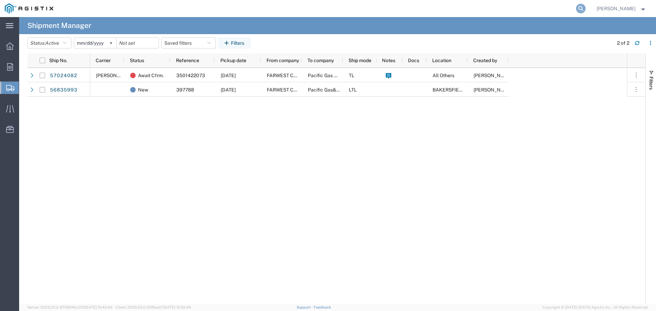
click at [582, 9] on icon at bounding box center [581, 9] width 10 height 10
paste input "2701209708"
type input "2701209708"
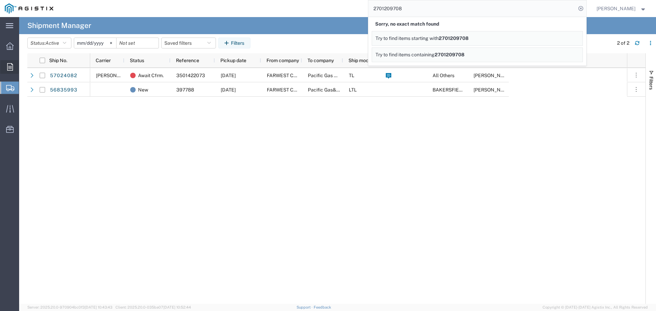
click at [15, 68] on div at bounding box center [9, 67] width 19 height 14
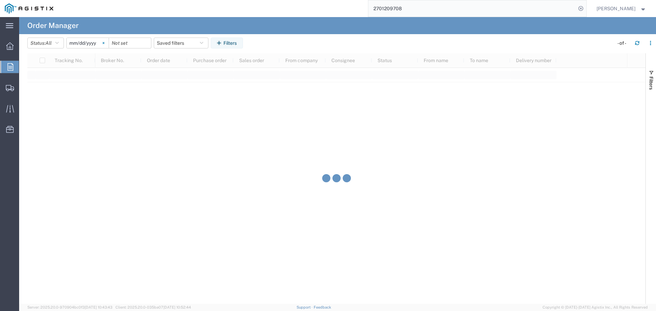
click at [107, 41] on svg-icon at bounding box center [103, 43] width 10 height 10
click at [239, 41] on button "Filters" at bounding box center [227, 43] width 32 height 11
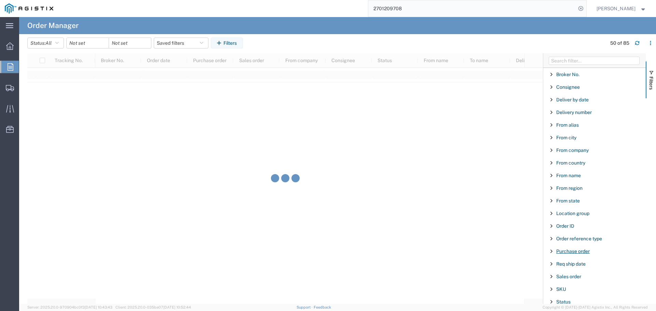
click at [587, 251] on span "Purchase order" at bounding box center [572, 251] width 33 height 5
click at [582, 280] on input "Filter Value" at bounding box center [596, 280] width 89 height 8
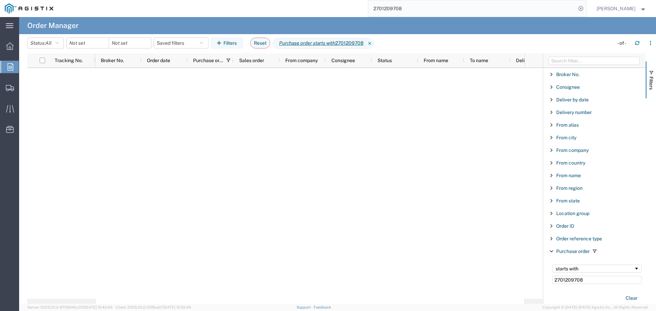
type input "2701209708"
click at [98, 44] on input "date" at bounding box center [88, 43] width 42 height 10
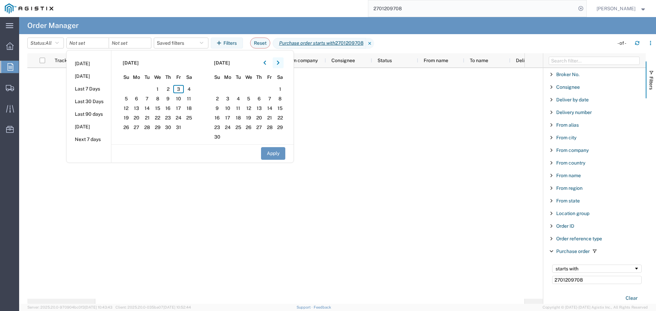
click at [275, 60] on button "button" at bounding box center [278, 62] width 11 height 11
click at [270, 60] on button "button" at bounding box center [264, 62] width 11 height 11
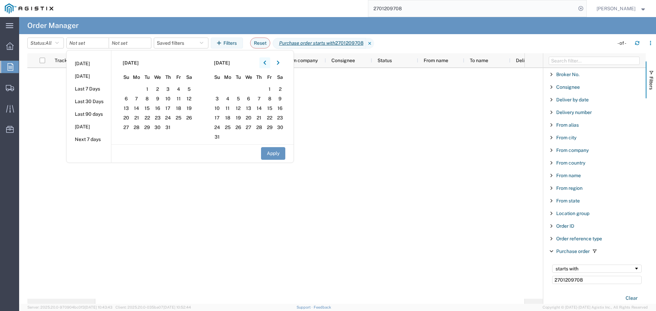
click at [270, 60] on button "button" at bounding box center [264, 62] width 11 height 11
click at [125, 88] on span "1" at bounding box center [126, 89] width 11 height 8
click at [278, 153] on button "Apply" at bounding box center [273, 153] width 24 height 13
type input "2025-06-01"
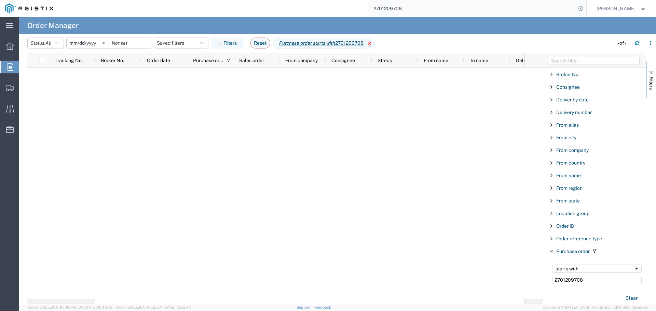
click at [374, 41] on icon at bounding box center [370, 43] width 8 height 11
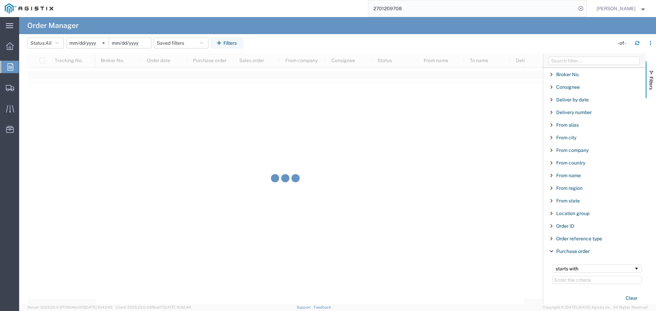
click at [138, 43] on input "date" at bounding box center [130, 43] width 42 height 10
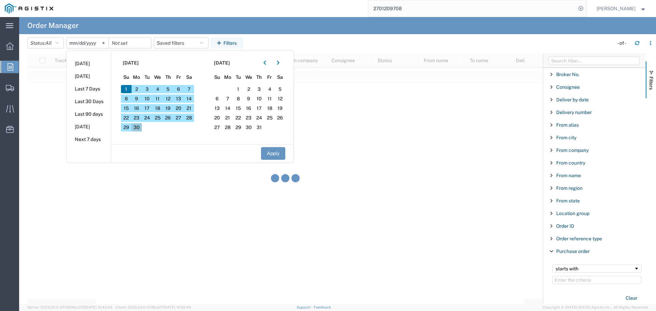
click at [142, 129] on span "30" at bounding box center [136, 127] width 11 height 8
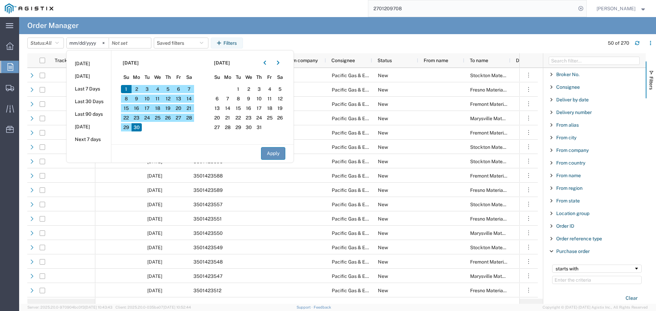
click at [278, 156] on button "Apply" at bounding box center [273, 153] width 24 height 13
type input "2025-06-30"
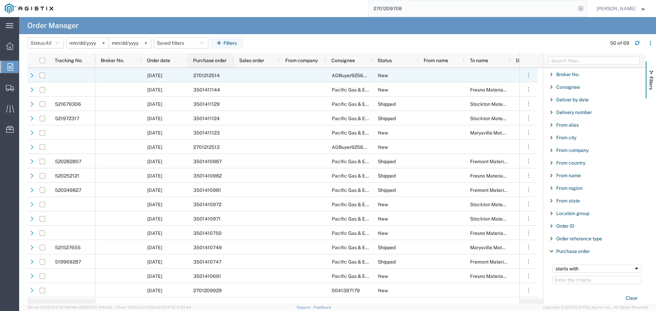
click at [216, 64] on div "Purchase order" at bounding box center [212, 60] width 38 height 11
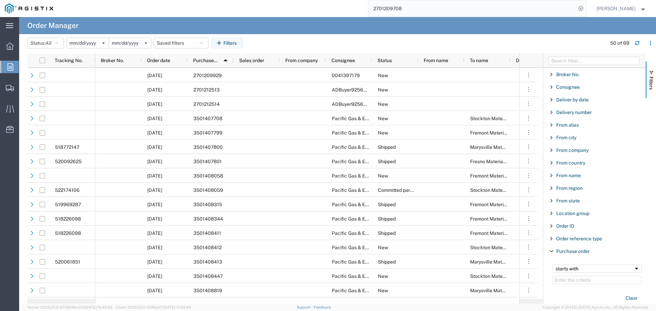
drag, startPoint x: 414, startPoint y: 10, endPoint x: 347, endPoint y: 12, distance: 67.3
click at [347, 12] on div "2701209708" at bounding box center [322, 8] width 528 height 17
drag, startPoint x: 150, startPoint y: 42, endPoint x: 120, endPoint y: 42, distance: 30.1
click at [147, 42] on icon at bounding box center [146, 43] width 2 height 2
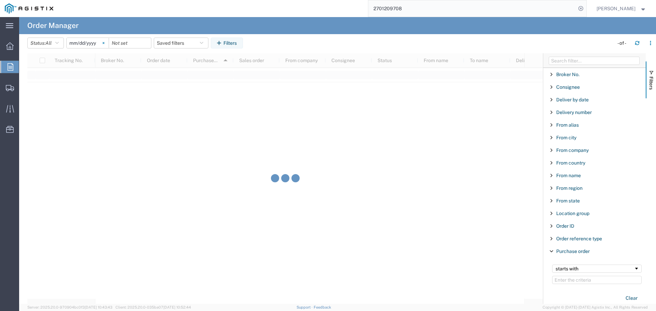
click at [108, 43] on svg-icon at bounding box center [103, 43] width 10 height 10
click at [422, 10] on input "2701209708" at bounding box center [472, 8] width 208 height 16
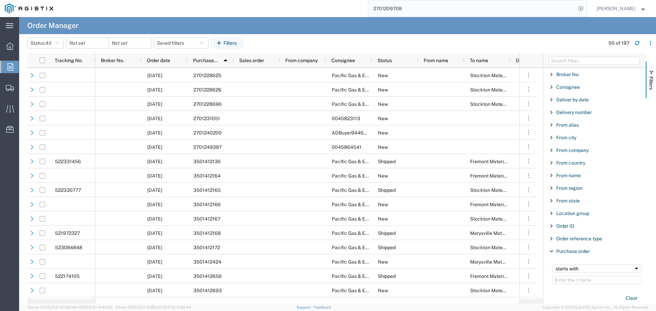
click at [636, 8] on span "DANIEL BERNAL" at bounding box center [621, 9] width 50 height 8
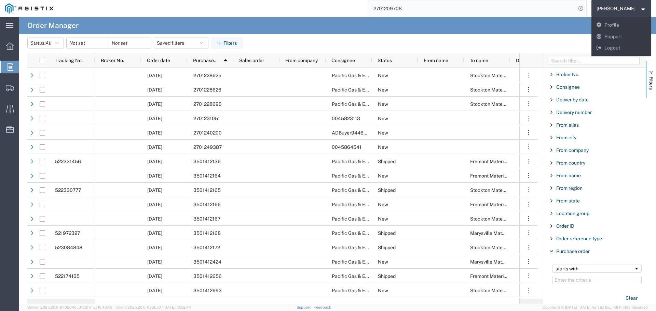
drag, startPoint x: 466, startPoint y: 12, endPoint x: 321, endPoint y: 15, distance: 145.5
click at [321, 15] on div "2701209708" at bounding box center [322, 8] width 528 height 17
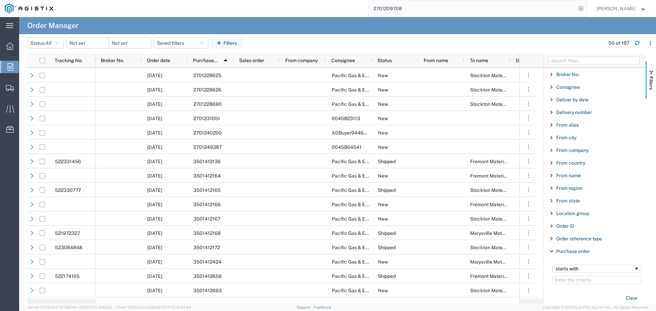
click at [417, 7] on input "2701209708" at bounding box center [472, 8] width 208 height 16
paste input "57024082"
type input "57024082"
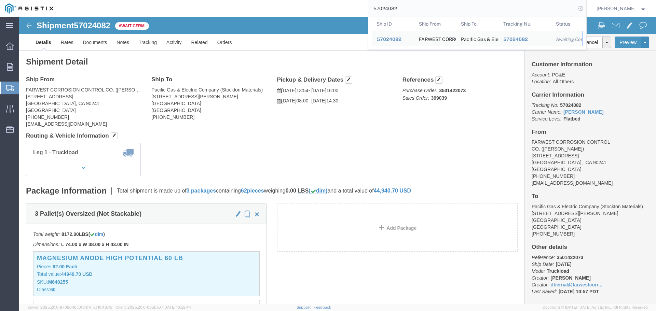
click at [581, 5] on icon at bounding box center [581, 9] width 10 height 10
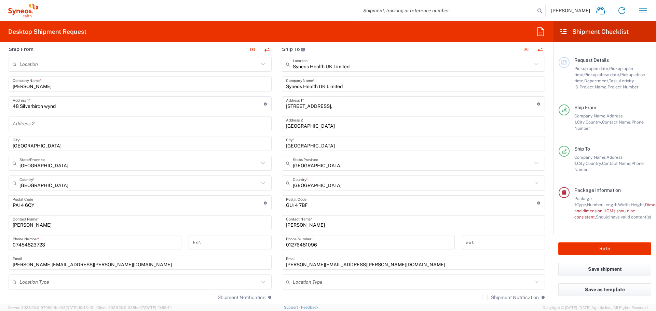
scroll to position [329, 0]
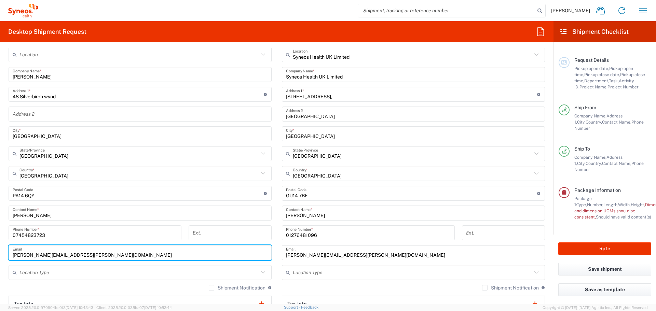
drag, startPoint x: 95, startPoint y: 256, endPoint x: 0, endPoint y: 258, distance: 95.3
click at [0, 258] on form "Requester Information [PERSON_NAME] Name * [PHONE_NUMBER] Phone * [PERSON_NAME]…" at bounding box center [276, 176] width 553 height 256
